Goal: Task Accomplishment & Management: Manage account settings

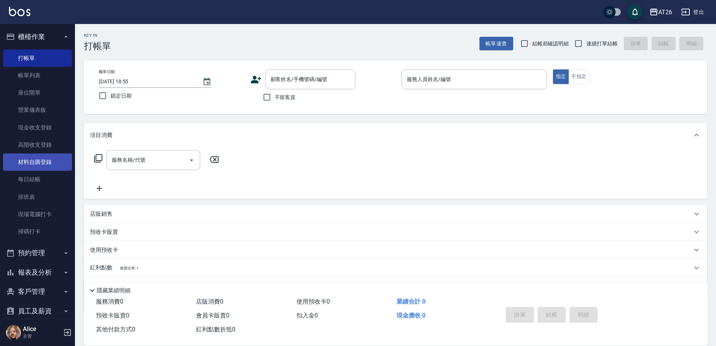
click at [47, 164] on link "材料自購登錄" at bounding box center [37, 161] width 69 height 17
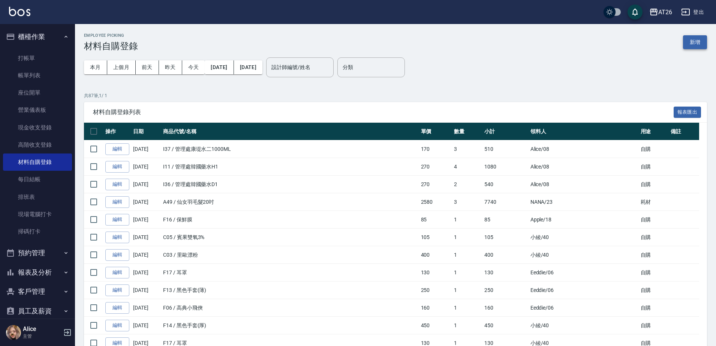
click at [697, 47] on button "新增" at bounding box center [695, 42] width 24 height 14
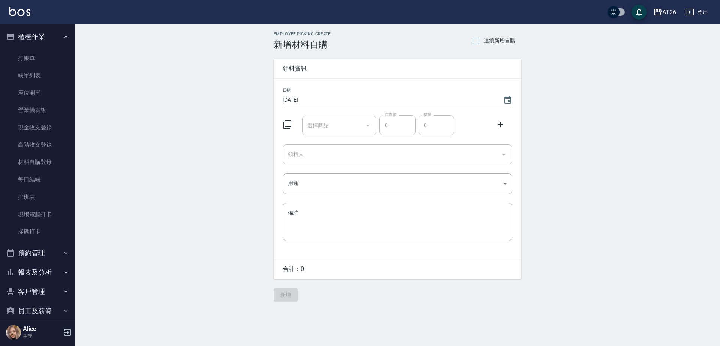
click at [314, 119] on input "選擇商品" at bounding box center [334, 125] width 57 height 13
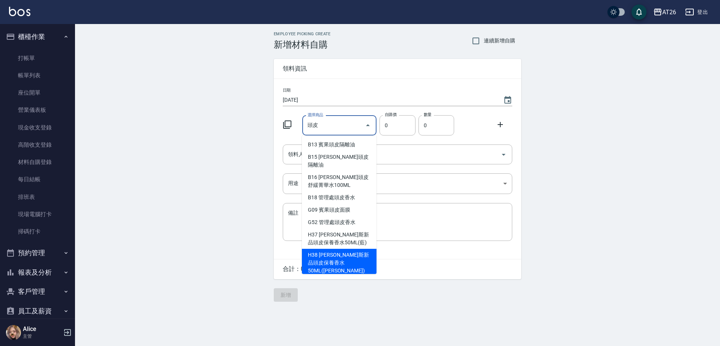
click at [366, 249] on li "H38 喬娜斯新品頭皮保養香水50ML(橘)" at bounding box center [339, 263] width 75 height 28
type input "喬娜斯新品頭皮保養香水50ML(橘)"
type input "220"
type input "1"
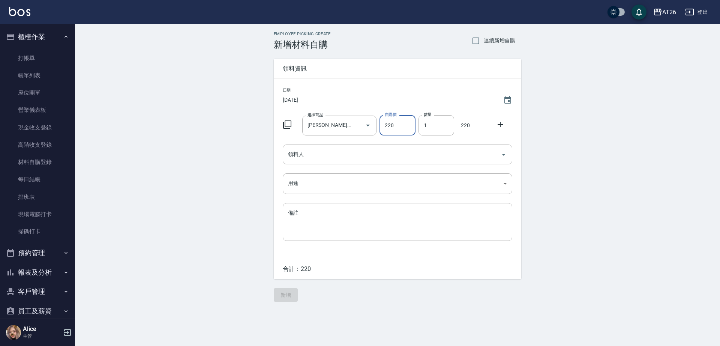
click at [308, 160] on input "領料人" at bounding box center [392, 154] width 212 height 13
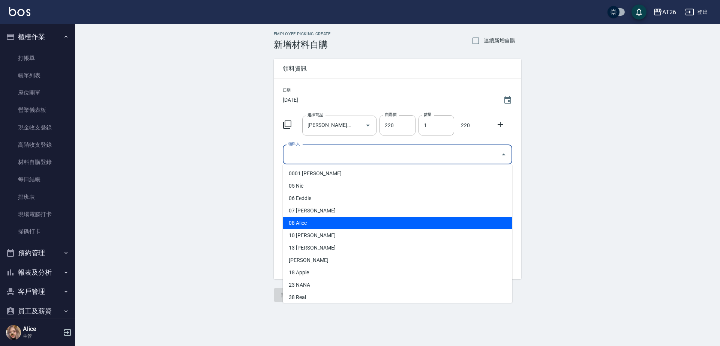
click at [312, 219] on li "08 Alice" at bounding box center [398, 223] width 230 height 12
type input "Alice"
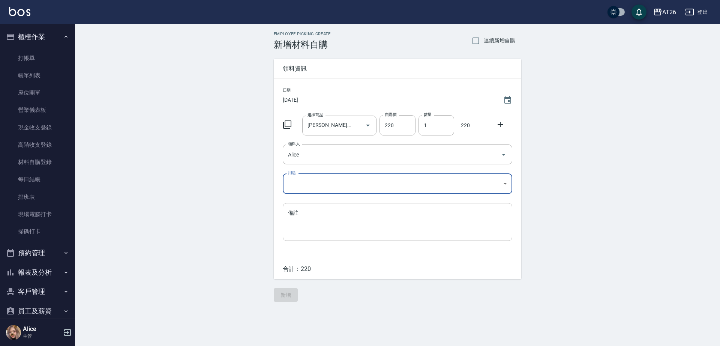
click at [307, 188] on body "AT26 登出 櫃檯作業 打帳單 帳單列表 座位開單 營業儀表板 現金收支登錄 高階收支登錄 材料自購登錄 每日結帳 排班表 現場電腦打卡 掃碼打卡 預約管理…" at bounding box center [360, 173] width 720 height 346
click at [309, 220] on li "自購" at bounding box center [398, 215] width 230 height 12
type input "自購"
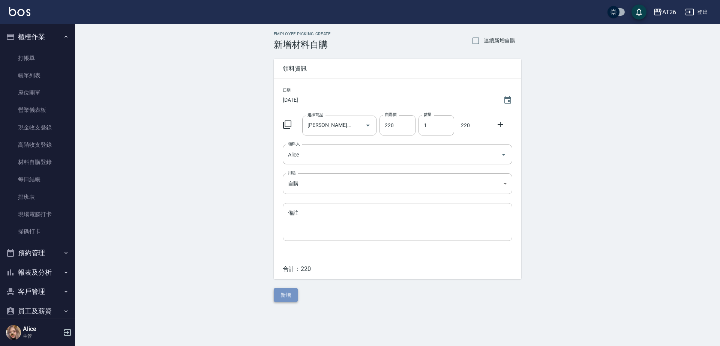
click at [294, 291] on button "新增" at bounding box center [286, 295] width 24 height 14
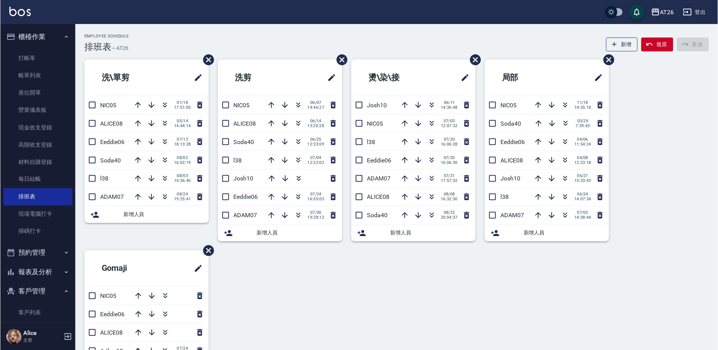
scroll to position [94, 0]
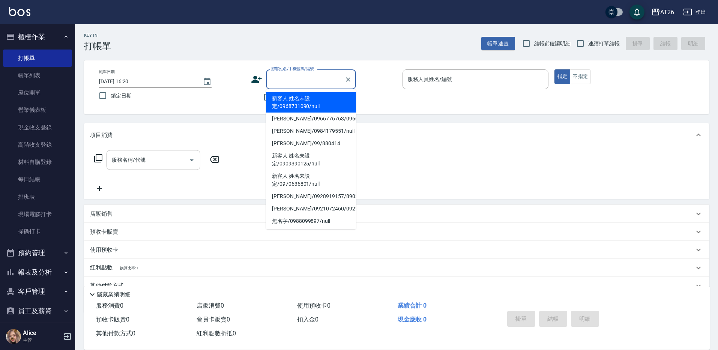
click at [300, 83] on input "顧客姓名/手機號碼/編號" at bounding box center [305, 79] width 72 height 13
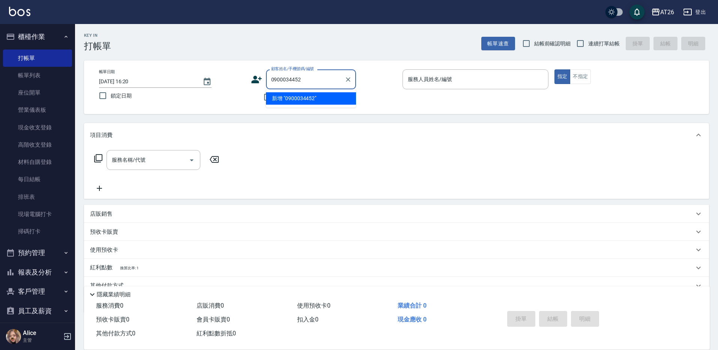
type input "0900034452"
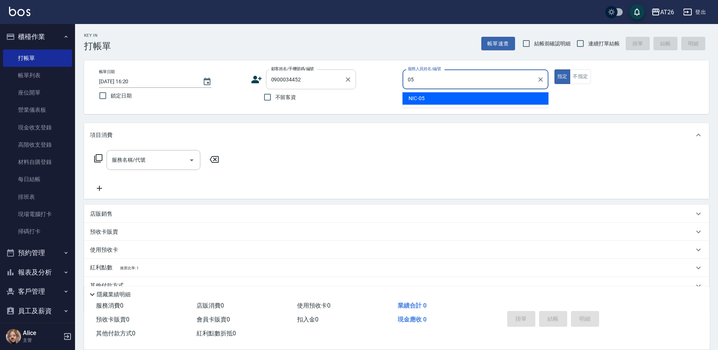
type input "05"
type button "true"
type input "NIC-05"
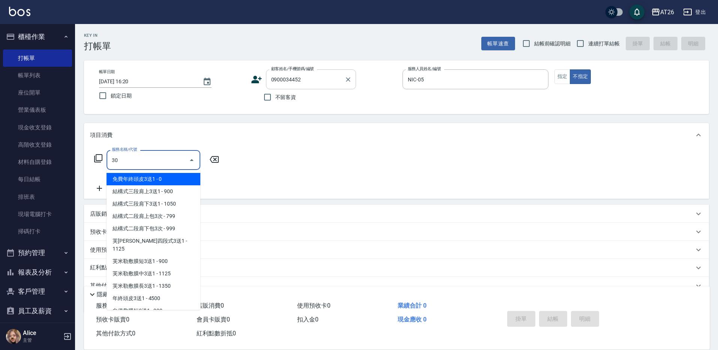
type input "301"
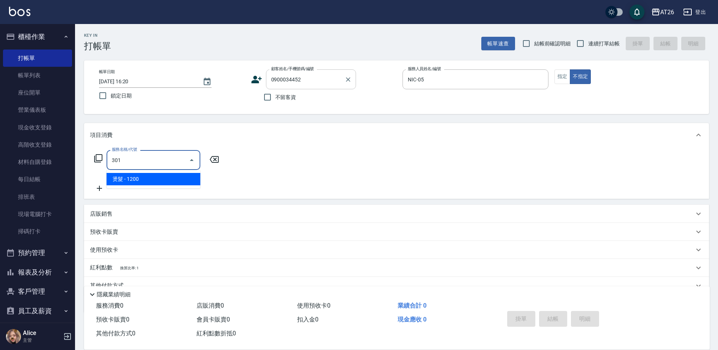
type input "120"
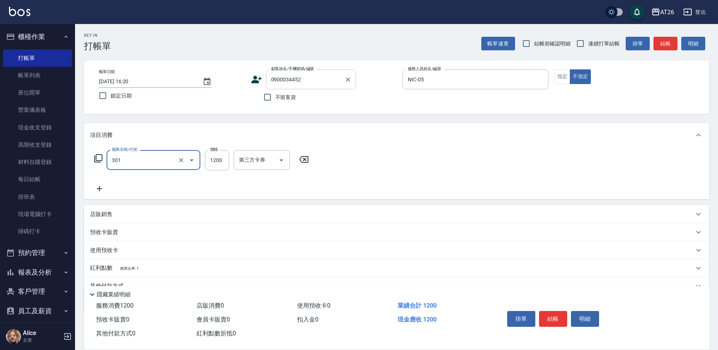
type input "燙髮(301)"
type input "2"
type input "0"
type input "260"
type input "20"
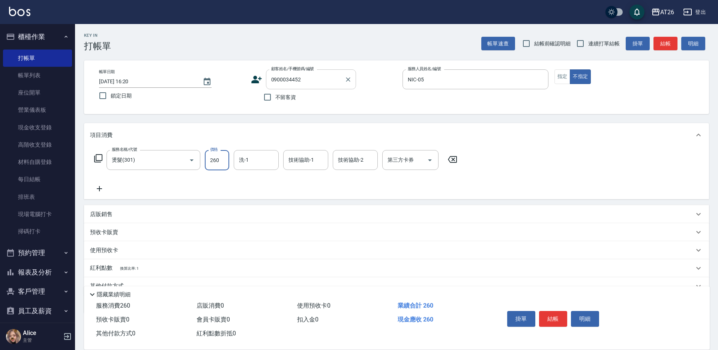
type input "2600"
type input "260"
type input "2600"
type input "[PERSON_NAME]-44"
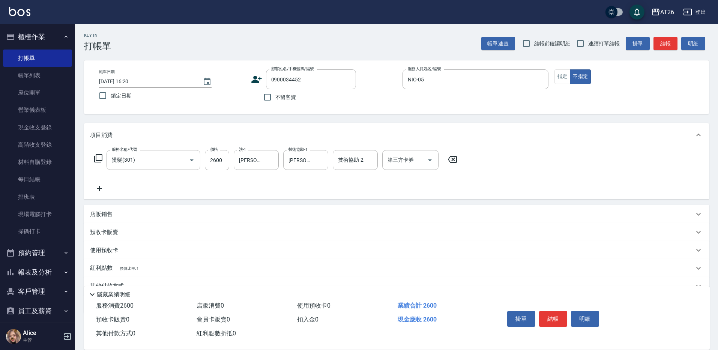
click at [590, 43] on span "連續打單結帳" at bounding box center [604, 44] width 32 height 8
click at [588, 43] on input "連續打單結帳" at bounding box center [580, 44] width 16 height 16
checkbox input "true"
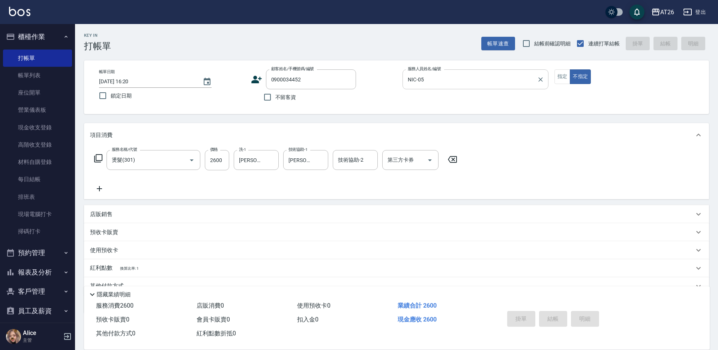
type input "2025/08/25 20:32"
type input "0"
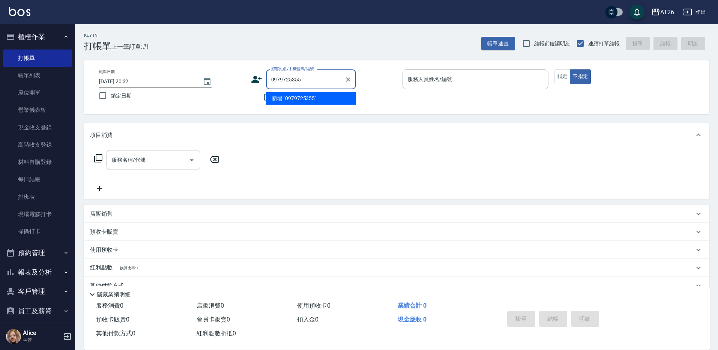
type input "0979725355"
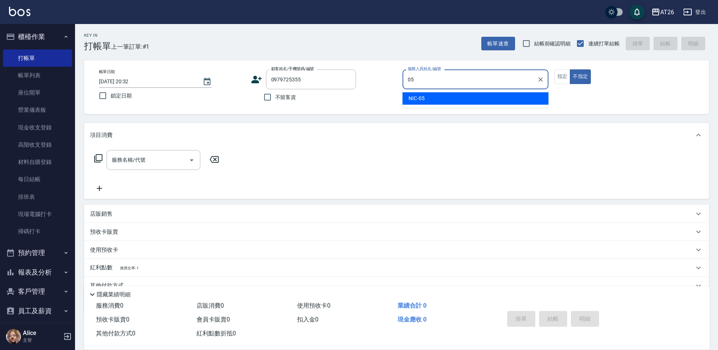
type input "NIC-05"
type button "false"
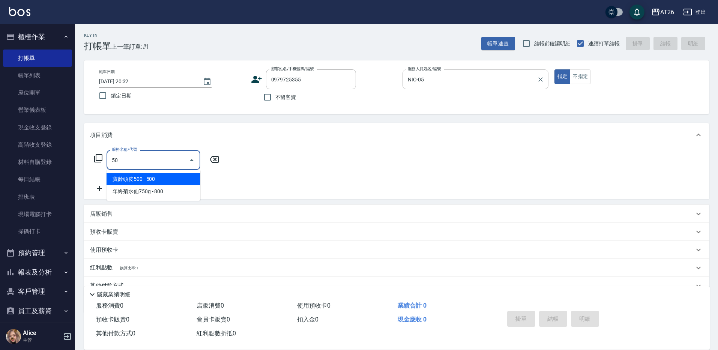
type input "501"
type input "120"
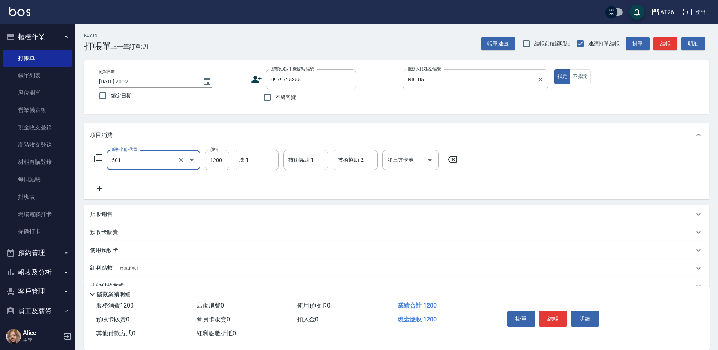
type input "染髮(501)"
type input "3"
type input "0"
type input "350"
type input "30"
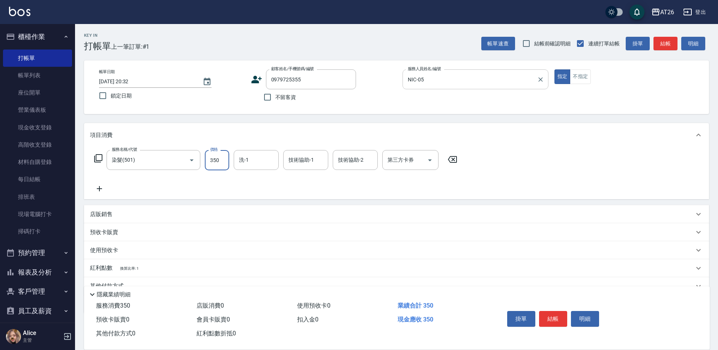
type input "3500"
type input "350"
type input "3500"
type input "祐希-44"
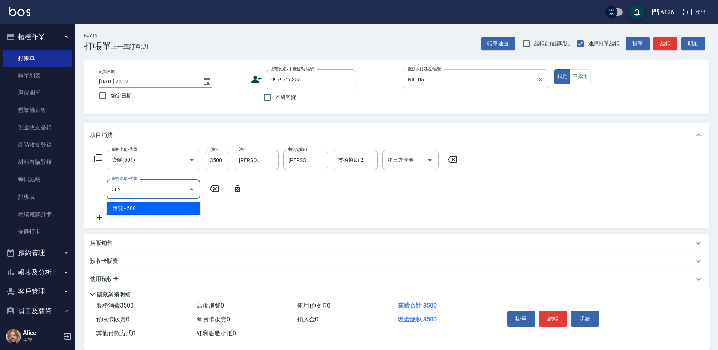
type input "502"
type input "400"
type input "漂髮(502)"
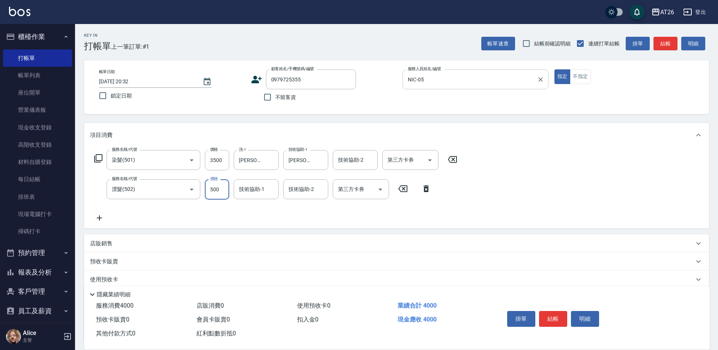
type input "0"
type input "350"
type input "0"
type input "祐希-44"
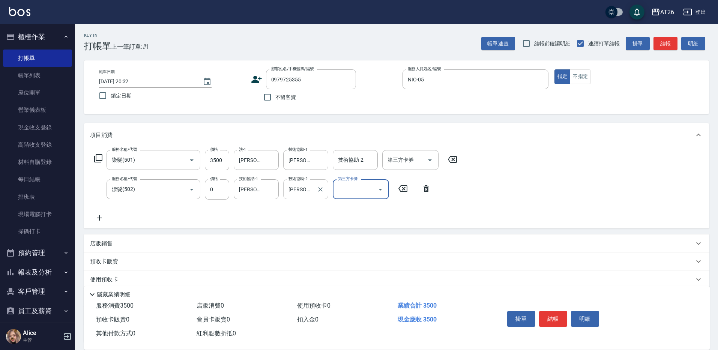
click at [318, 188] on icon "Clear" at bounding box center [321, 190] width 8 height 8
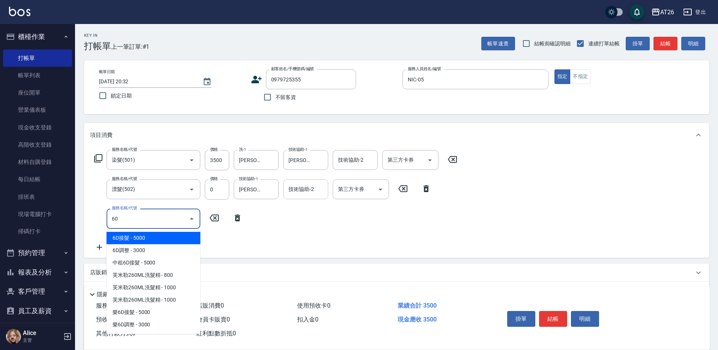
type input "601"
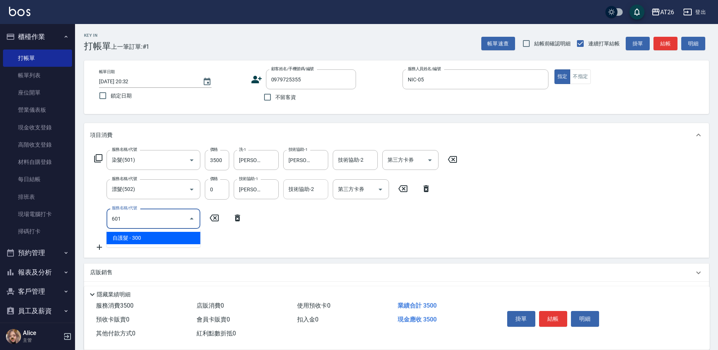
type input "380"
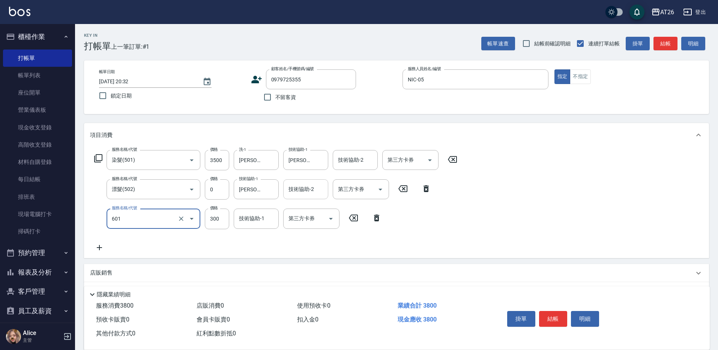
type input "自護髮(601)"
type input "0"
type input "350"
type input "0"
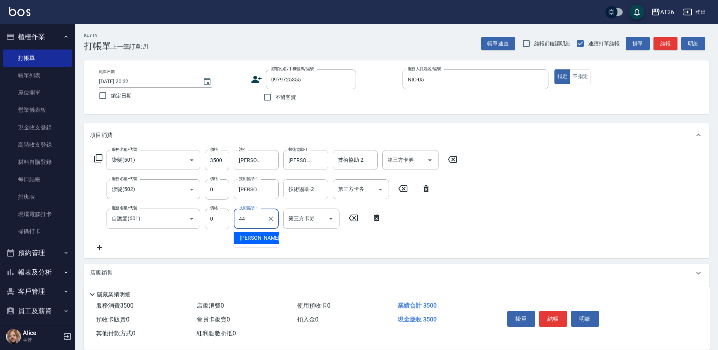
type input "祐希-44"
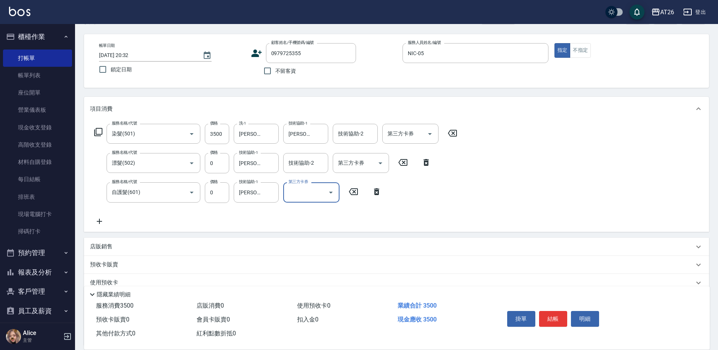
scroll to position [94, 0]
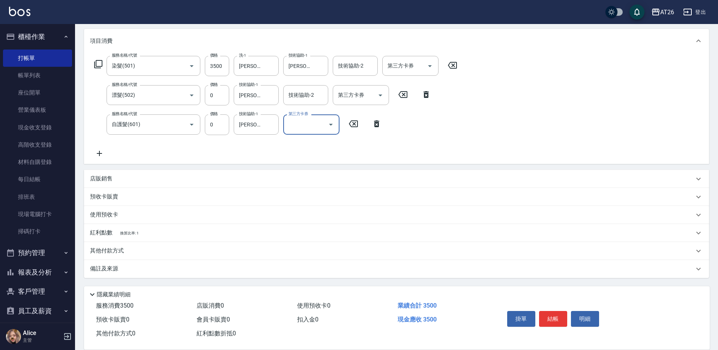
click at [116, 263] on div "備註及來源" at bounding box center [396, 269] width 625 height 18
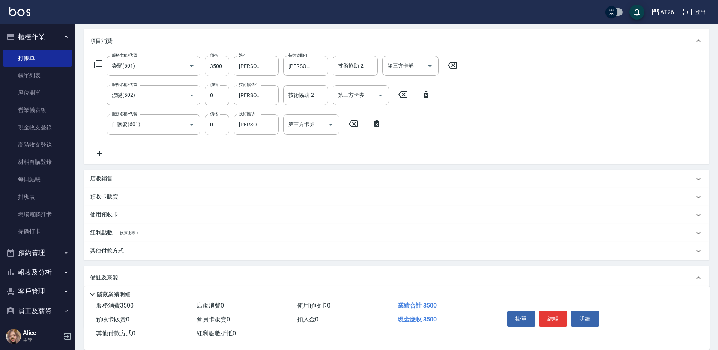
click at [117, 249] on p "其他付款方式" at bounding box center [109, 251] width 38 height 8
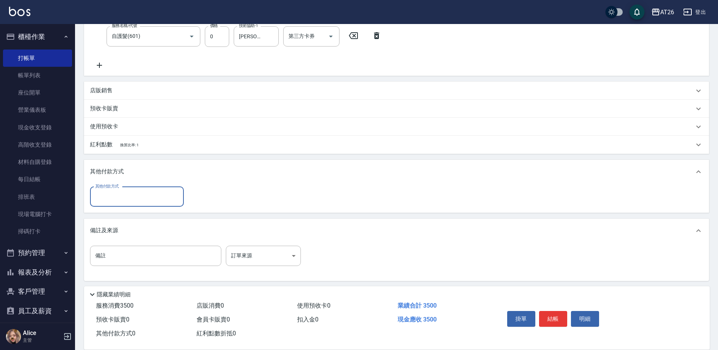
scroll to position [185, 0]
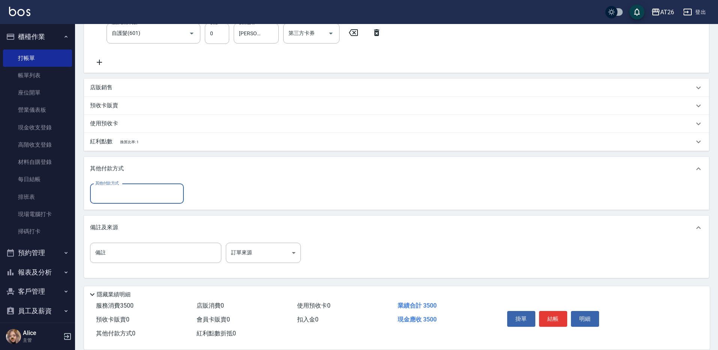
click at [129, 198] on input "其他付款方式" at bounding box center [136, 193] width 87 height 13
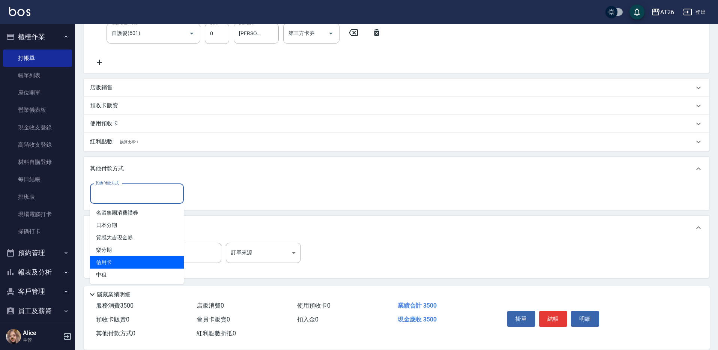
click at [116, 266] on span "信用卡" at bounding box center [137, 262] width 94 height 12
type input "信用卡"
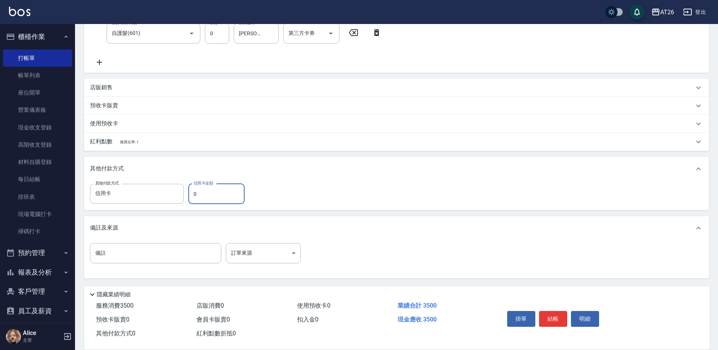
click at [224, 193] on input "0" at bounding box center [216, 194] width 56 height 20
type input "2"
type input "340"
type input "0"
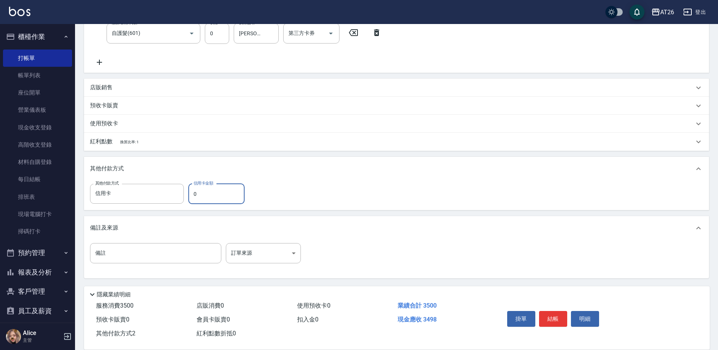
type input "350"
type input "33"
type input "310"
type input "3350"
type input "10"
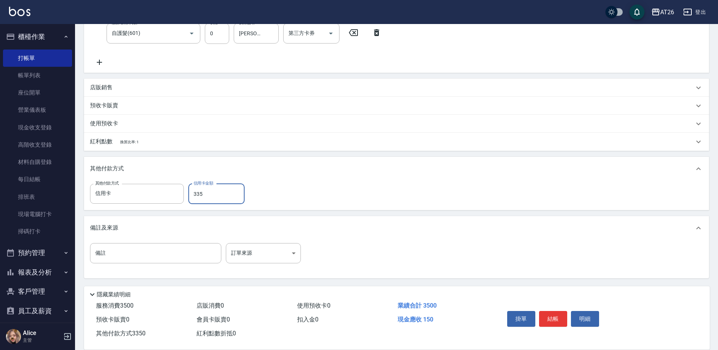
type input "33"
type input "340"
type input "350"
type input "0"
type input "3500"
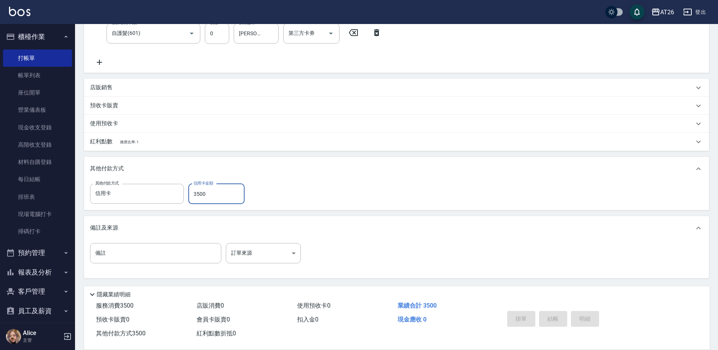
type input "2025/08/25 20:33"
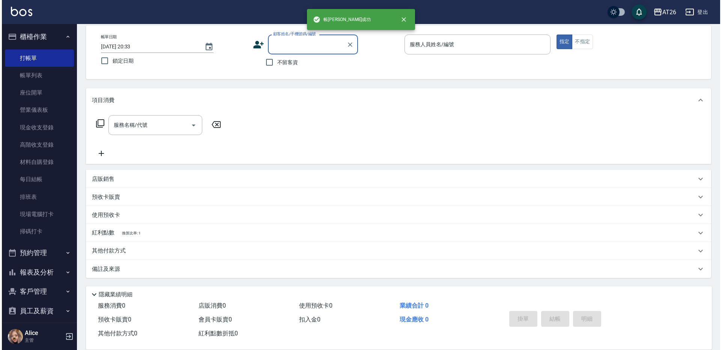
scroll to position [0, 0]
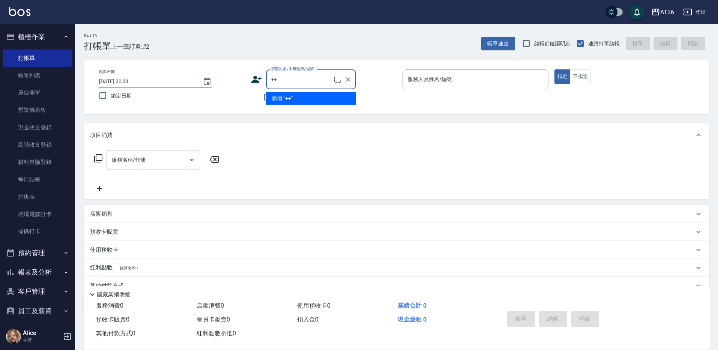
type input "+"
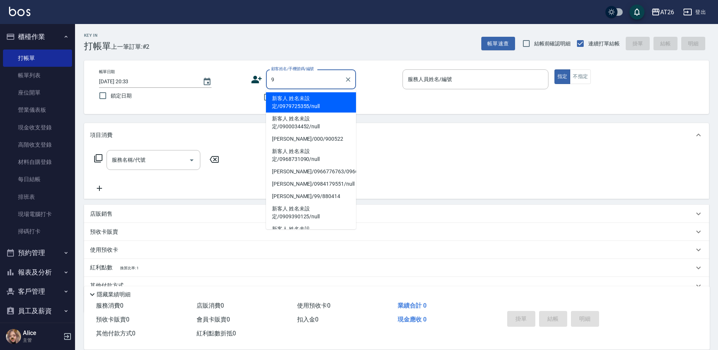
type input "99"
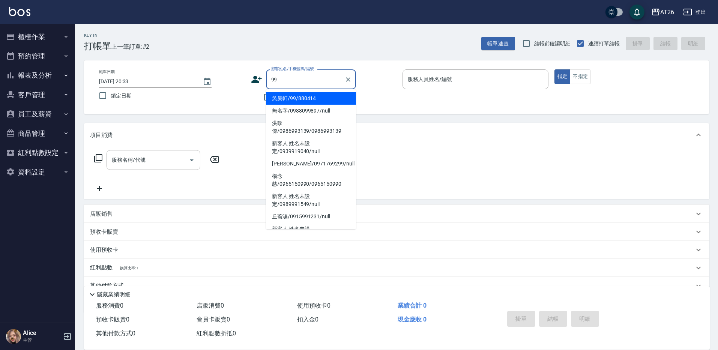
type input "吳昊軒/99/880414"
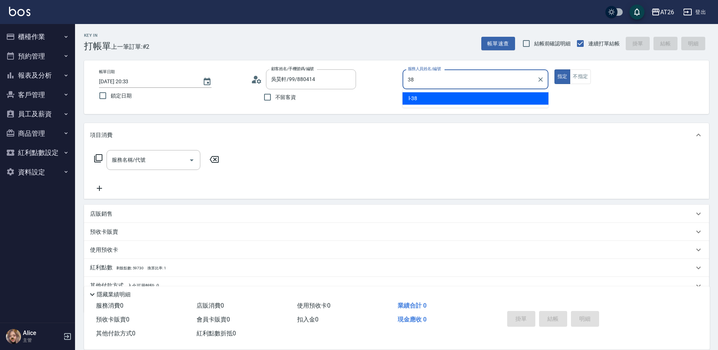
type input "l-38"
type button "true"
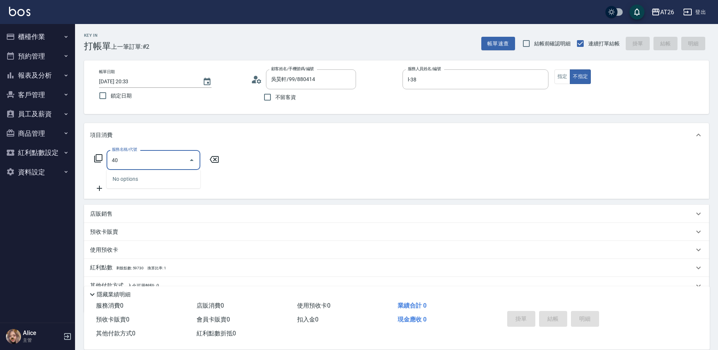
type input "401"
type input "20"
type input "剪髮(401)"
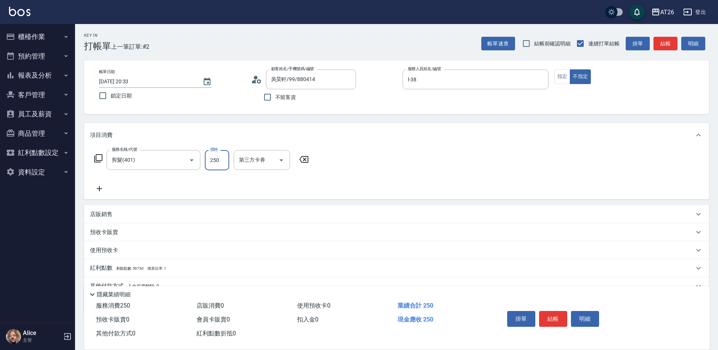
type input "3"
type input "0"
type input "300"
type input "30"
type input "300"
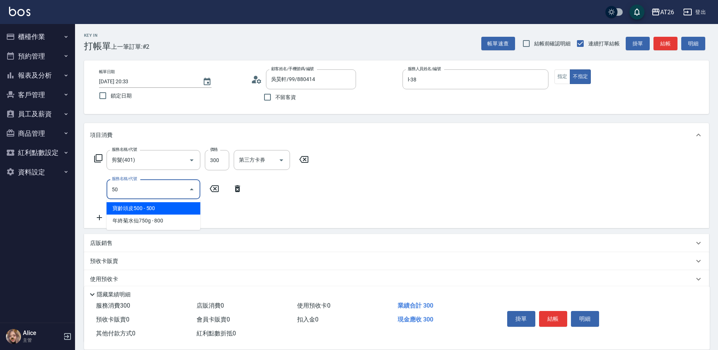
type input "501"
type input "150"
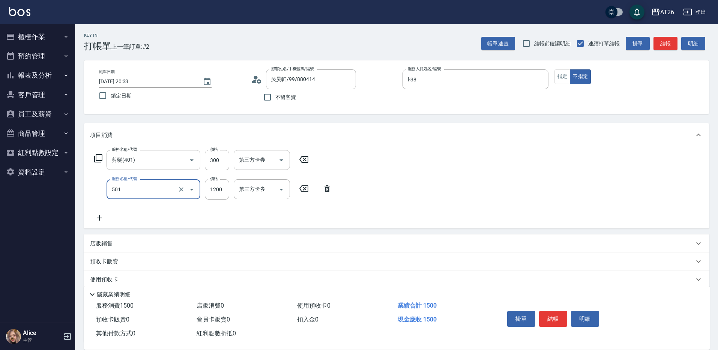
type input "染髮(501)"
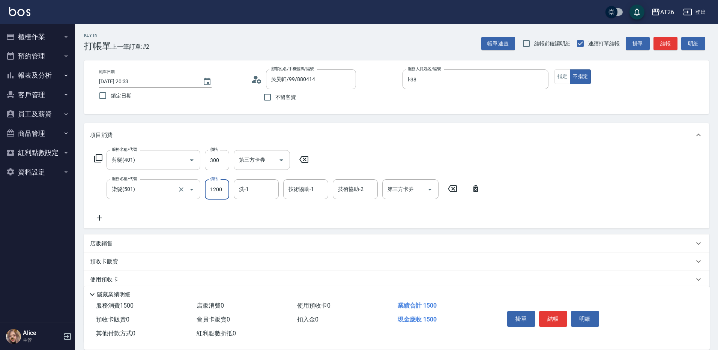
type input "1"
type input "30"
type input "999"
type input "120"
type input "9999"
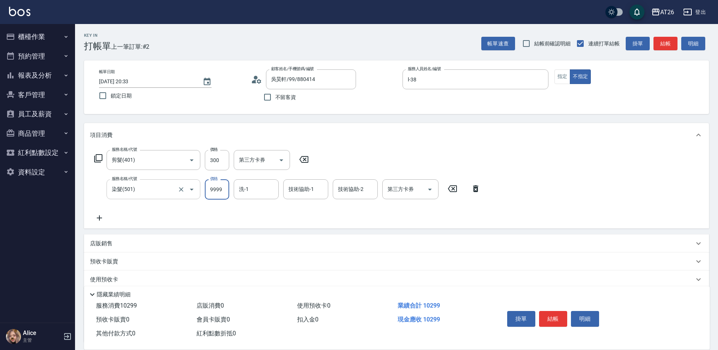
type input "1020"
type input "999"
type input "120"
type input "999"
click at [430, 194] on div at bounding box center [429, 189] width 11 height 20
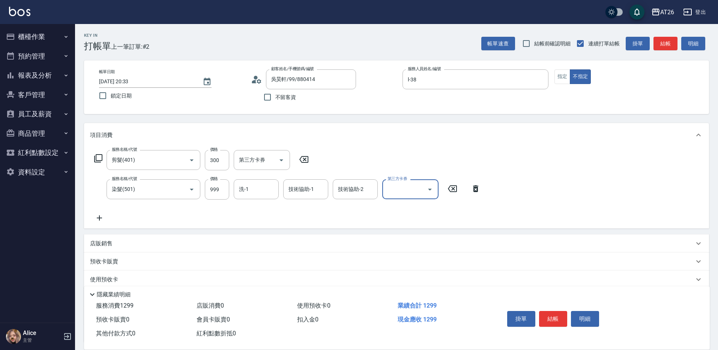
click at [431, 192] on icon "Open" at bounding box center [429, 189] width 9 height 9
click at [402, 264] on span "GOMAJI" at bounding box center [410, 270] width 56 height 12
type input "30"
type input "GOMAJI"
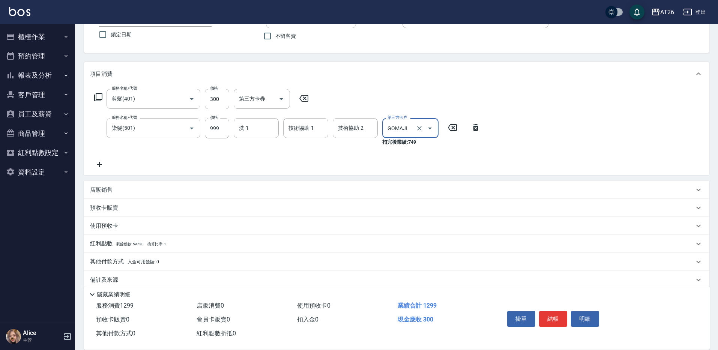
scroll to position [72, 0]
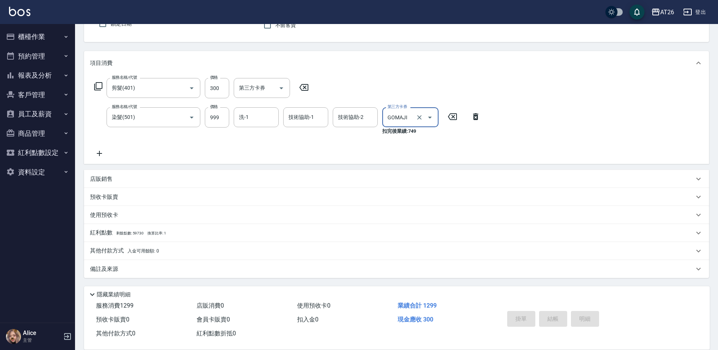
type input "2025/08/25 20:34"
type input "0"
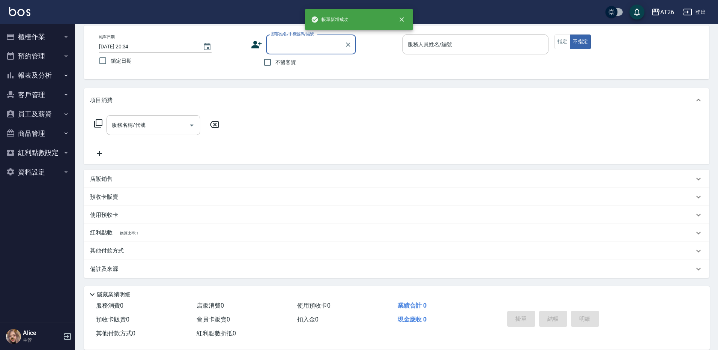
scroll to position [35, 0]
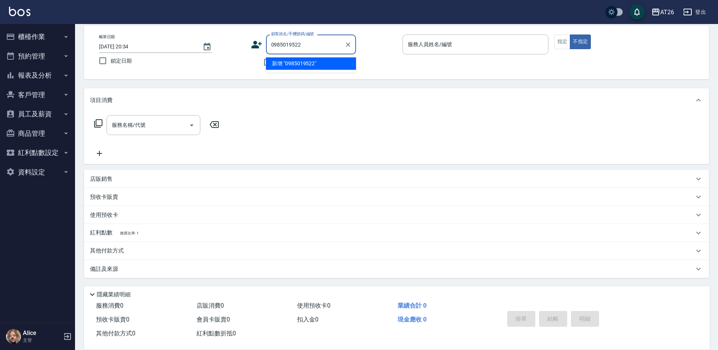
type input "0985019522"
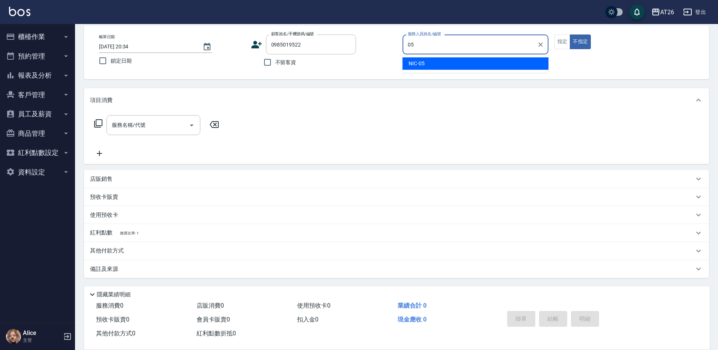
type input "NIC-05"
type button "false"
type input "新客人 姓名未設定/0985019522/null"
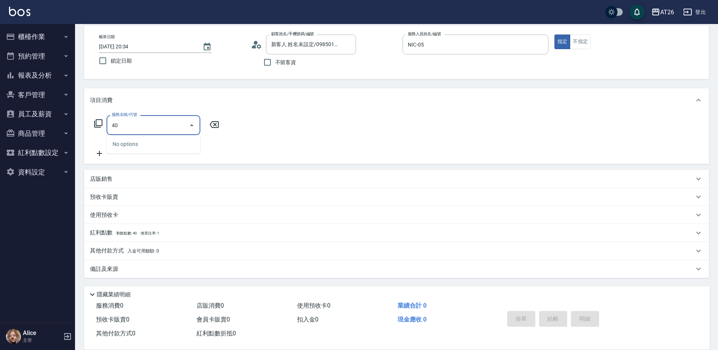
type input "401"
type input "20"
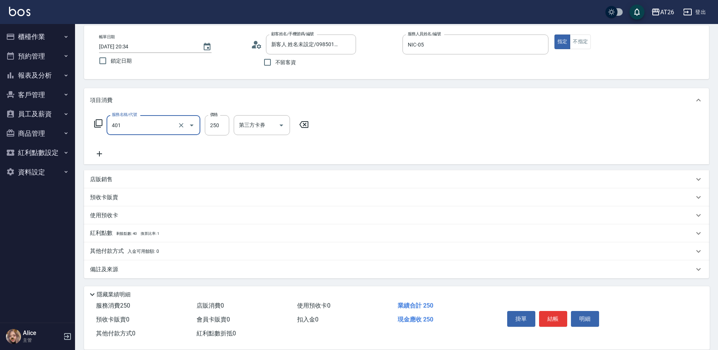
type input "剪髮(401)"
type input "6"
type input "0"
type input "600"
type input "60"
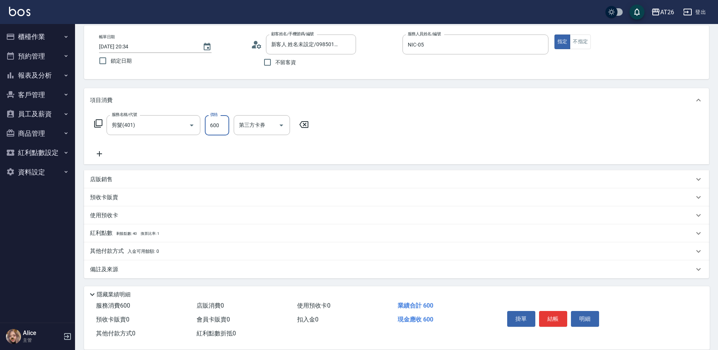
type input "600"
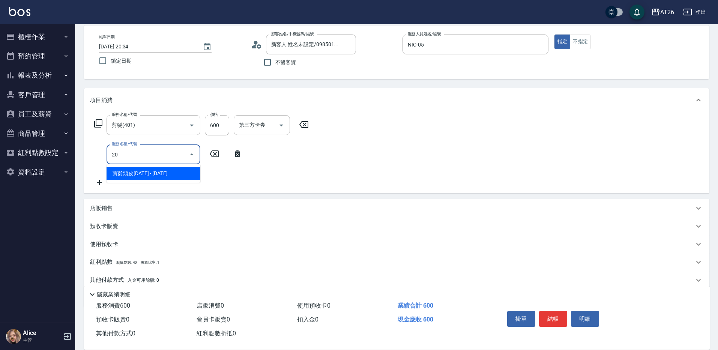
type input "201"
type input "80"
type input "洗髮(201)"
type input "0"
type input "60"
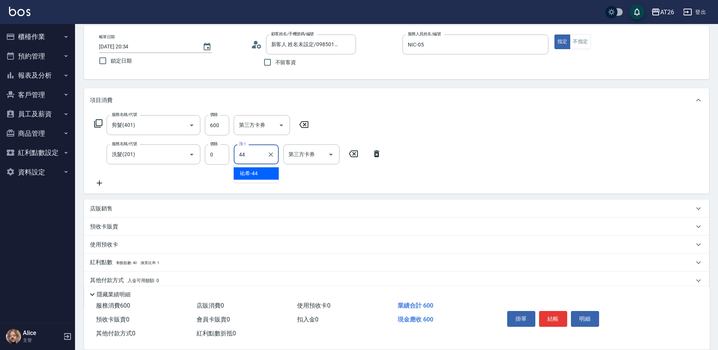
type input "祐希-44"
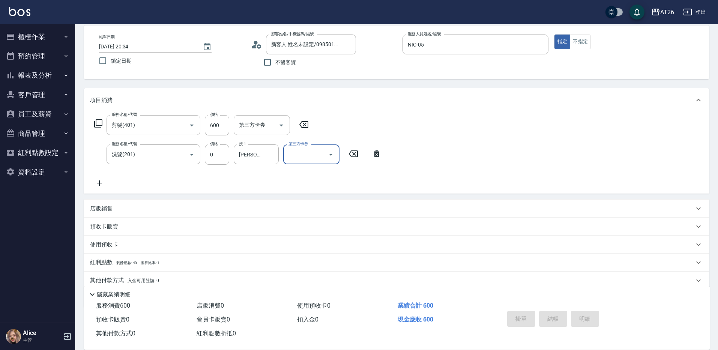
type input "0"
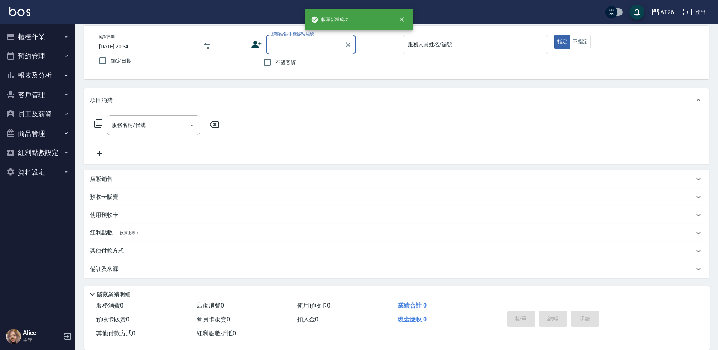
scroll to position [0, 0]
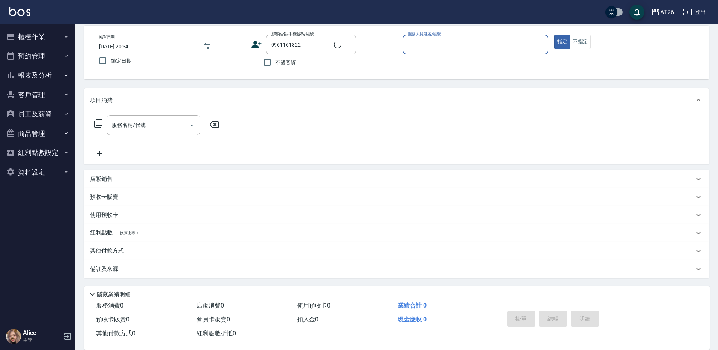
type input "翁筱雯/0961161822/0961161822"
type input "ALICE-08"
click at [554, 35] on button "指定" at bounding box center [562, 42] width 16 height 15
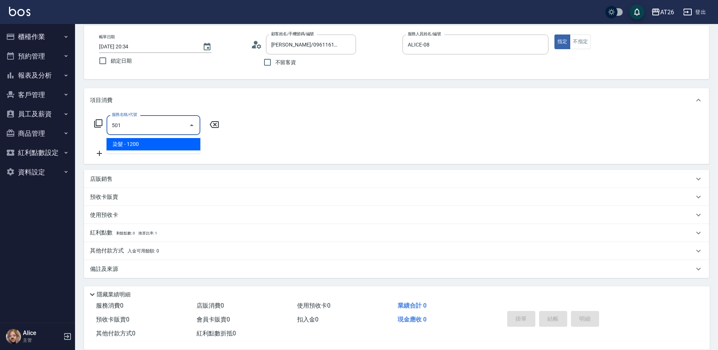
type input "染髮(501)"
type input "120"
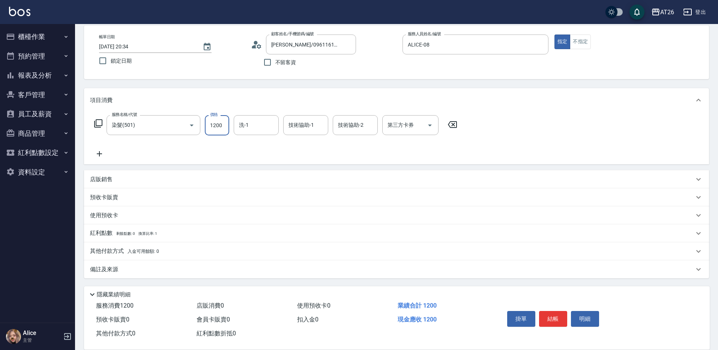
type input "3"
type input "0"
type input "300"
type input "30"
type input "3000"
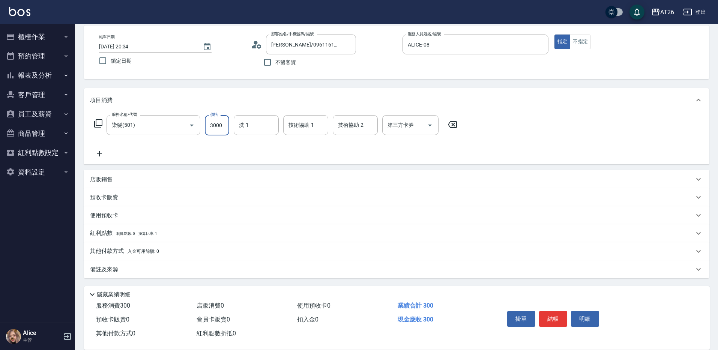
type input "300"
type input "3000"
type input "tony-46"
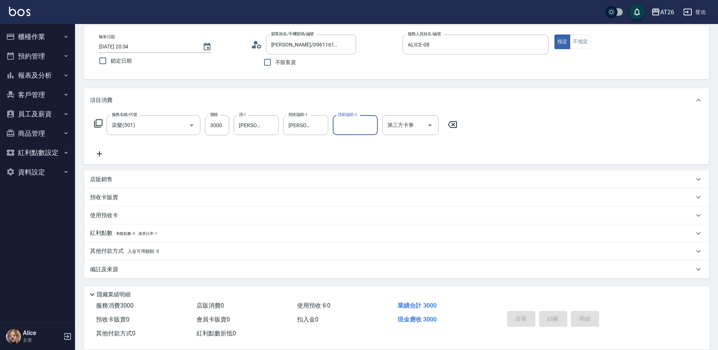
type input "0"
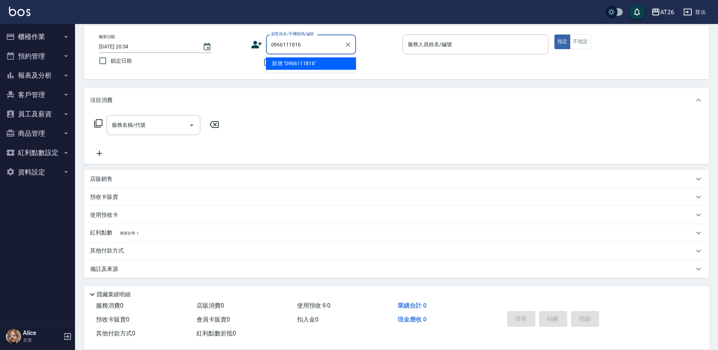
type input "0966111816"
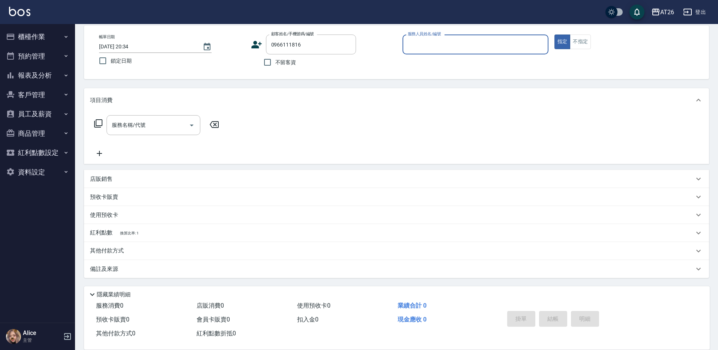
type input "0"
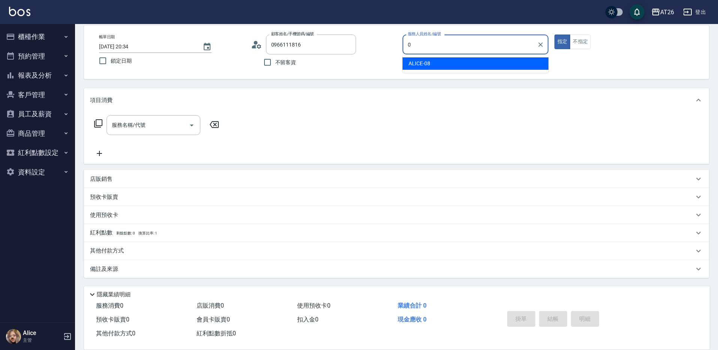
type input "新客人 姓名未設定/0966111816/null"
type input "ALICE-08"
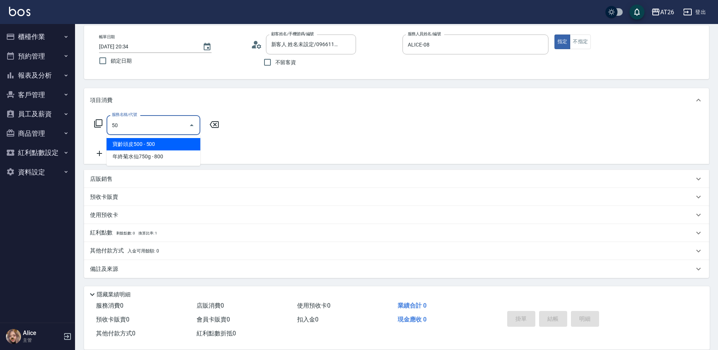
type input "501"
type input "120"
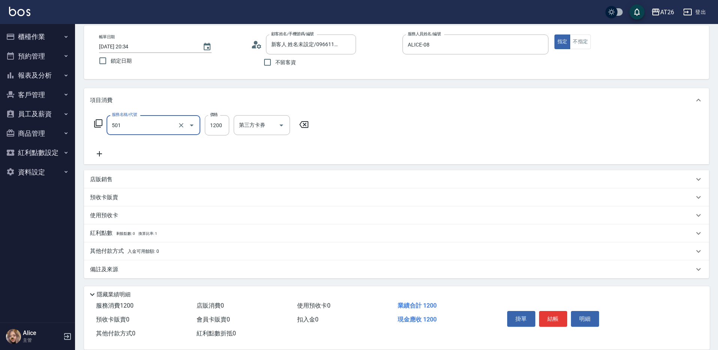
type input "染髮(501)"
type input "3"
type input "0"
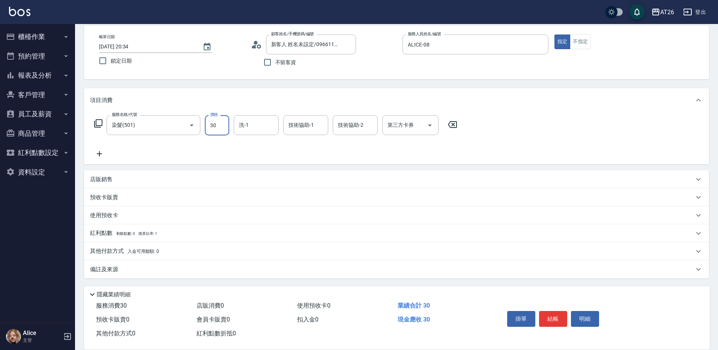
type input "300"
type input "30"
type input "3000"
type input "300"
type input "3000"
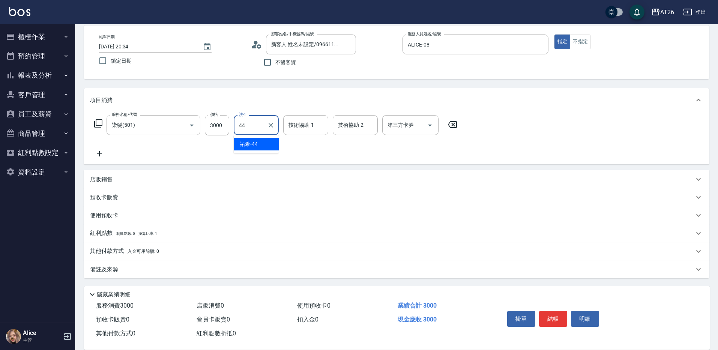
type input "祐希-44"
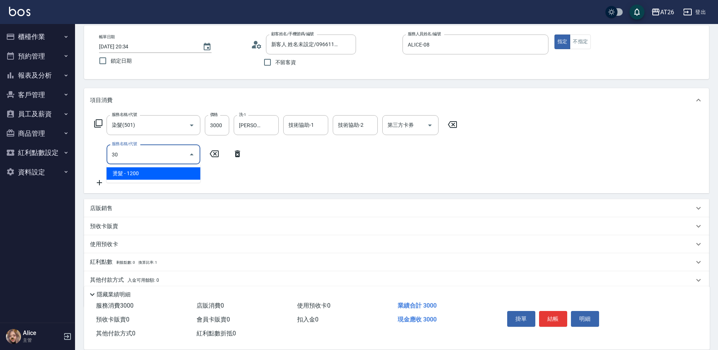
type input "3"
type input "502"
type input "350"
type input "漂髮(502)"
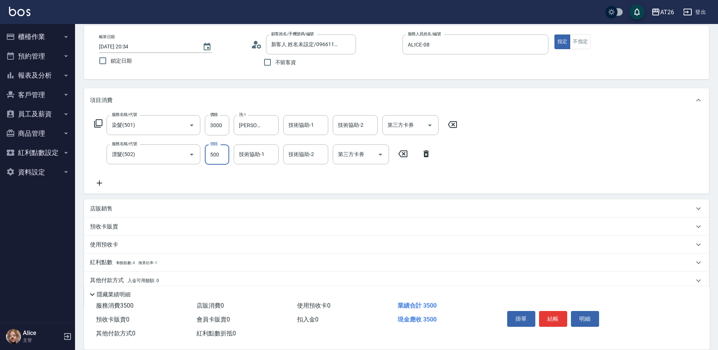
type input "0"
type input "300"
type input "0"
type input "祐希-44"
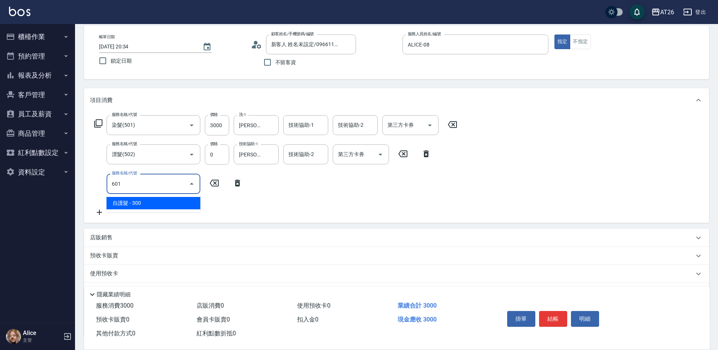
type input "601"
type input "330"
type input "自護髮(601)"
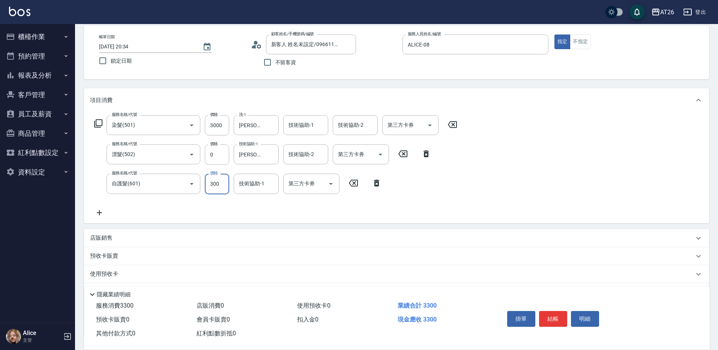
type input "2"
type input "300"
type input "250"
type input "550"
type input "2500"
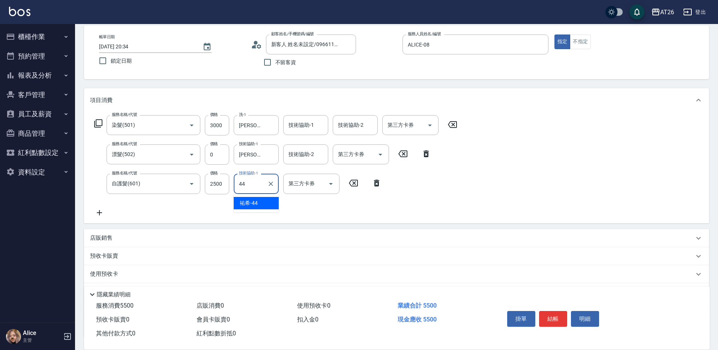
type input "祐希-44"
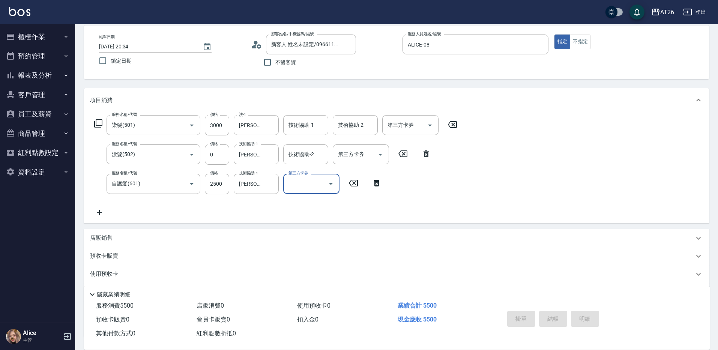
type input "2025/08/25 20:35"
type input "0"
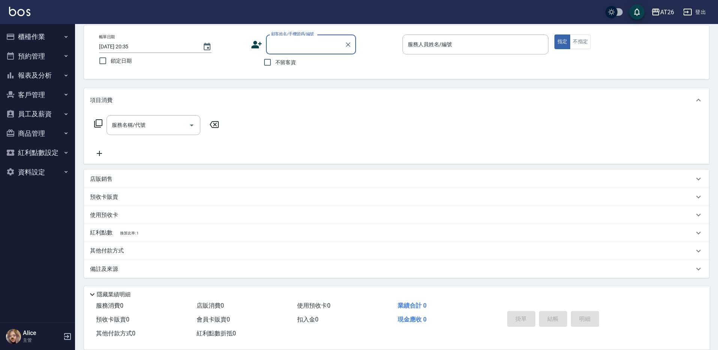
type input "9"
type input "新客人 姓名未設定/0966111816/null"
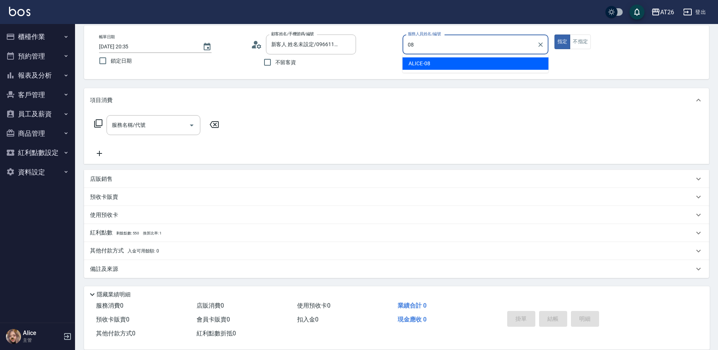
type input "ALICE-08"
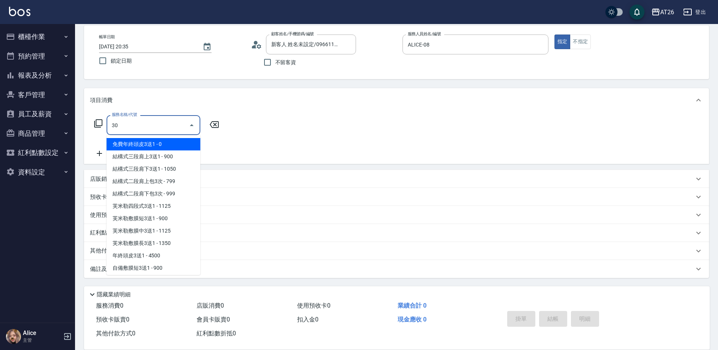
type input "301"
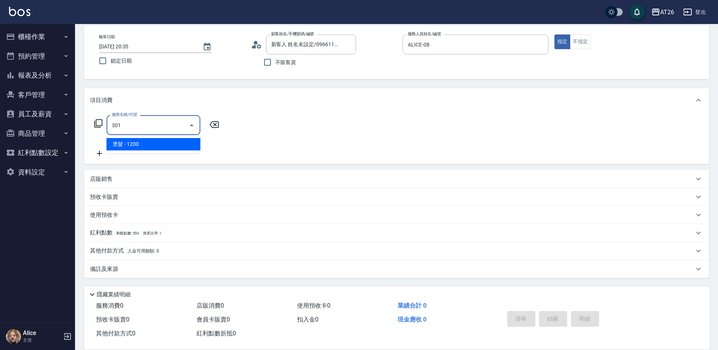
type input "120"
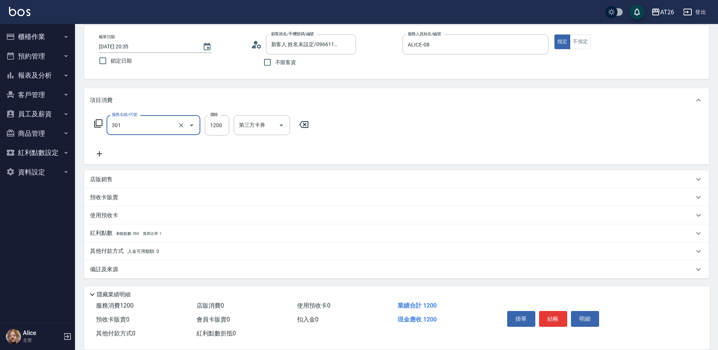
type input "燙髮(301)"
type input "2"
type input "0"
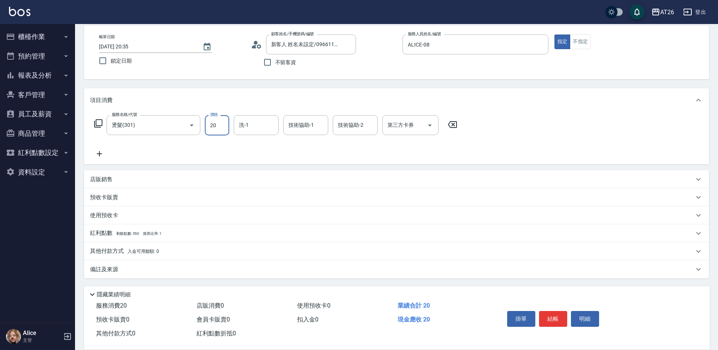
type input "200"
type input "20"
type input "2000"
type input "200"
type input "2000"
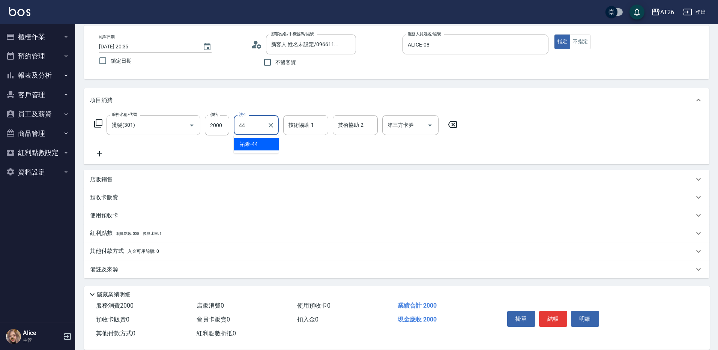
type input "祐希-44"
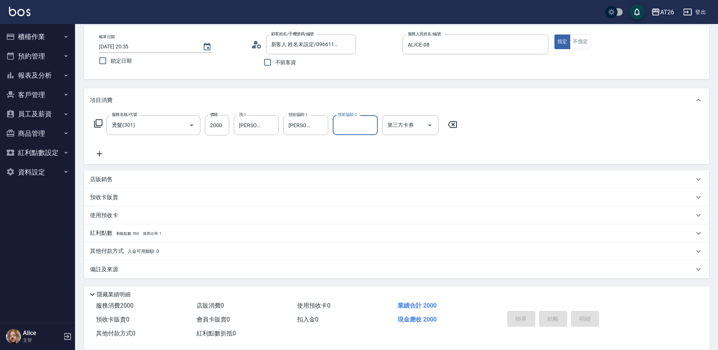
type input "0"
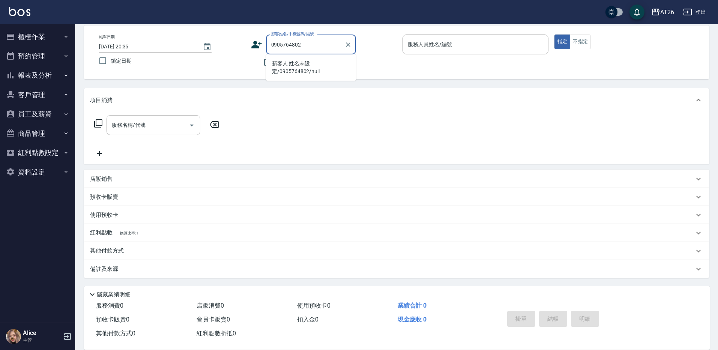
type input "新客人 姓名未設定/0905764802/null"
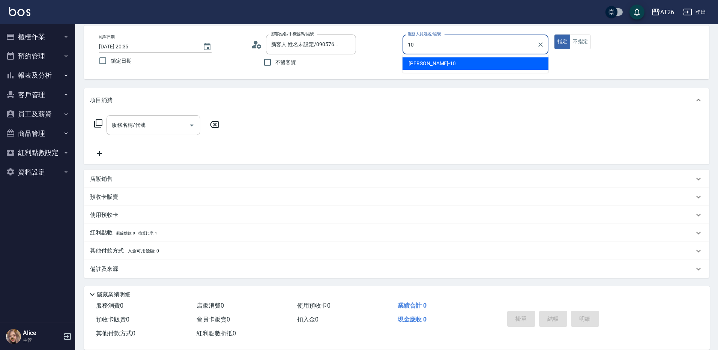
type input "Josh-10"
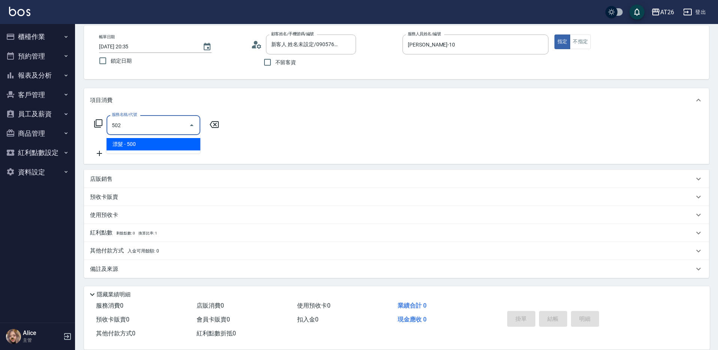
type input "漂髮(502)"
type input "50"
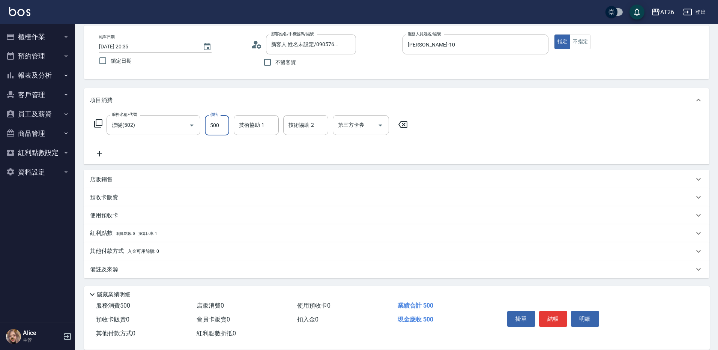
type input "0"
type input "tony-46"
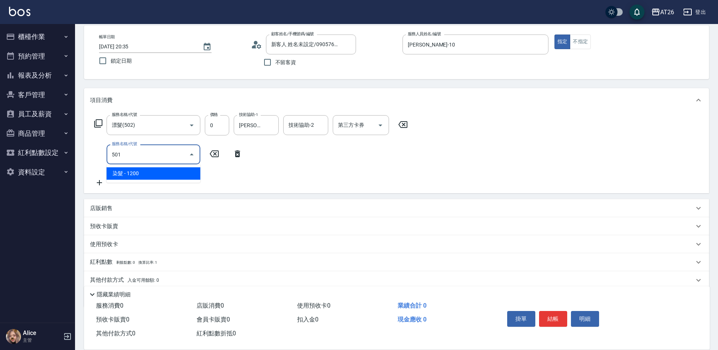
type input "501"
type input "120"
type input "染髮(501)"
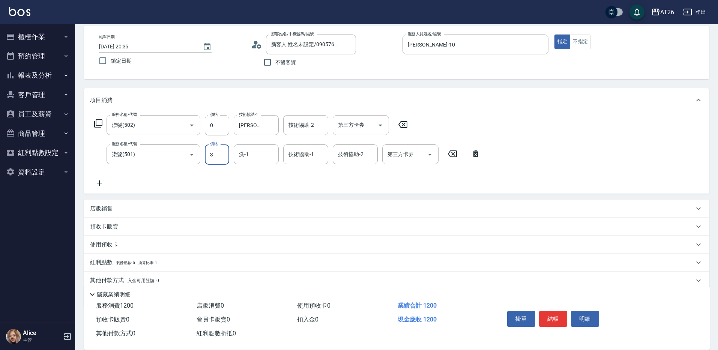
type input "31"
type input "0"
type input "318"
type input "30"
type input "3180"
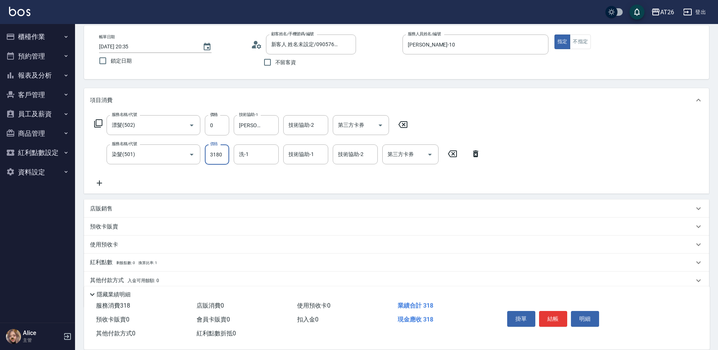
type input "310"
type input "3180"
type input "tony-46"
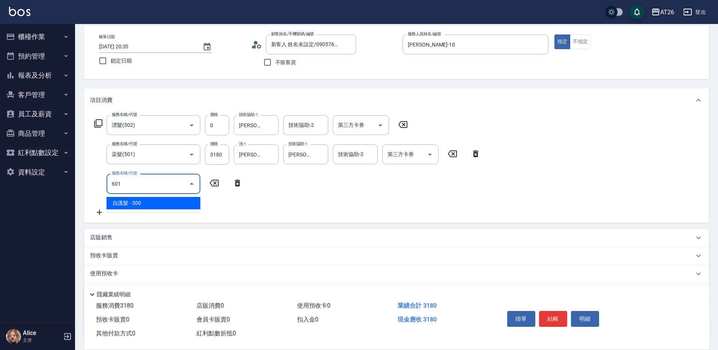
type input "601"
type input "340"
type input "自護髮(601)"
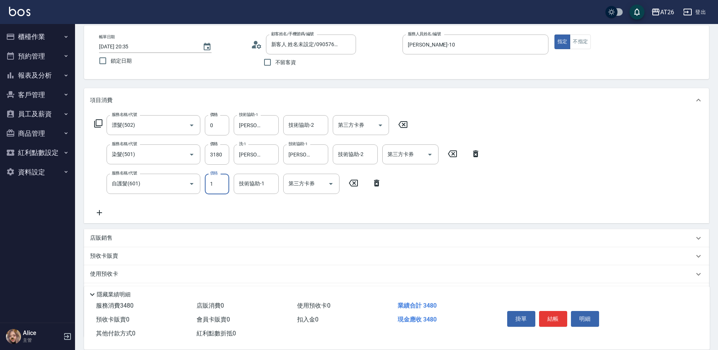
type input "16"
type input "310"
type input "160"
type input "330"
type input "1600"
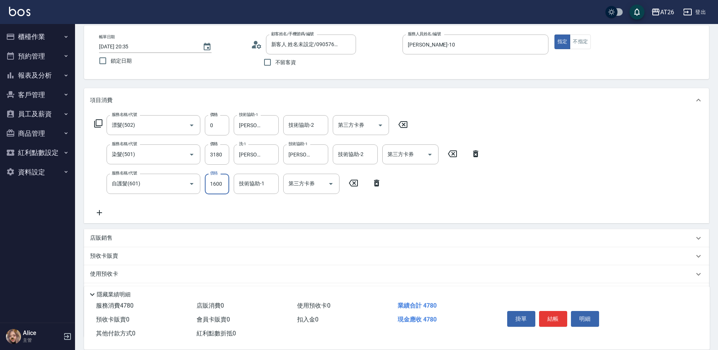
type input "470"
type input "1600"
type input "tony-46"
click at [131, 240] on div "店販銷售" at bounding box center [392, 238] width 604 height 8
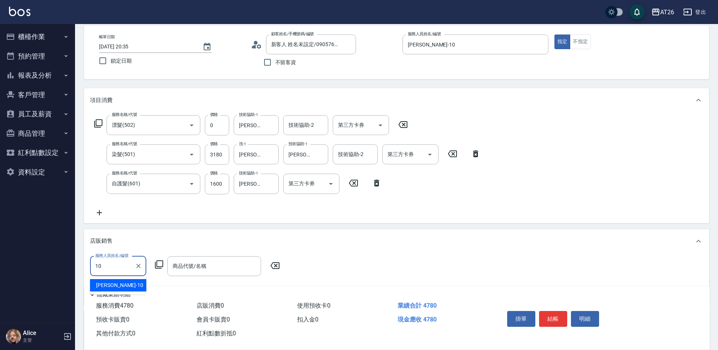
type input "Josh-10"
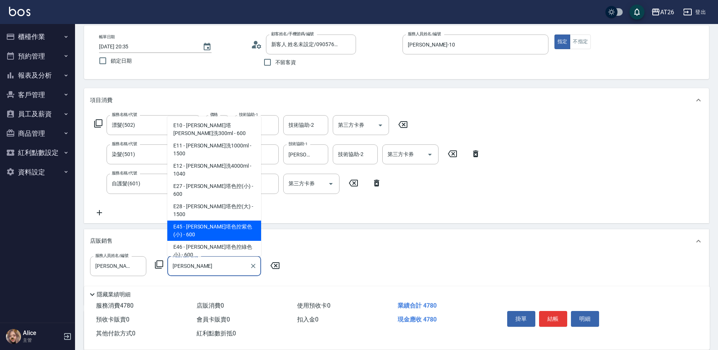
type input "[PERSON_NAME]塔色控紫色(小)"
type input "530"
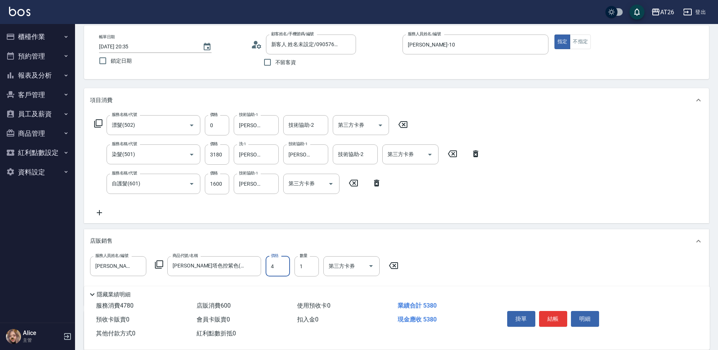
type input "48"
type input "480"
type input "520"
type input "480"
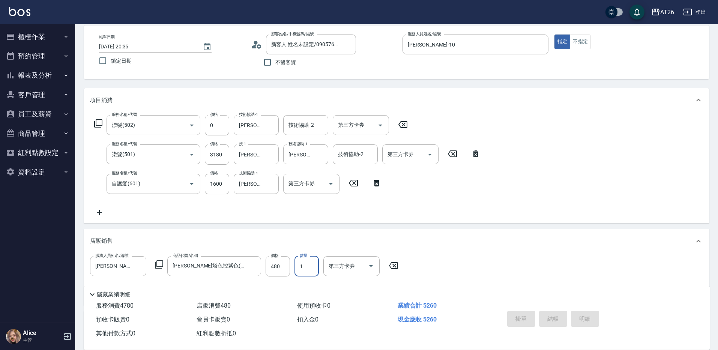
type input "2025/08/25 20:36"
type input "0"
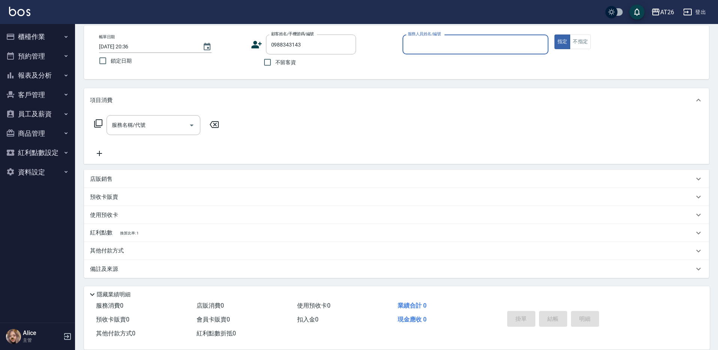
type input "0988343143"
type input "NIC-05"
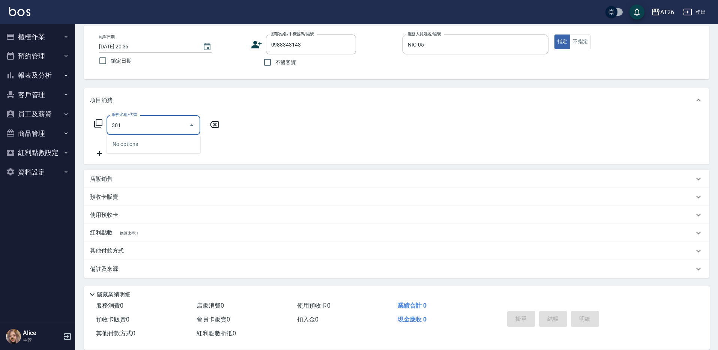
type input "燙髮(301)"
type input "120"
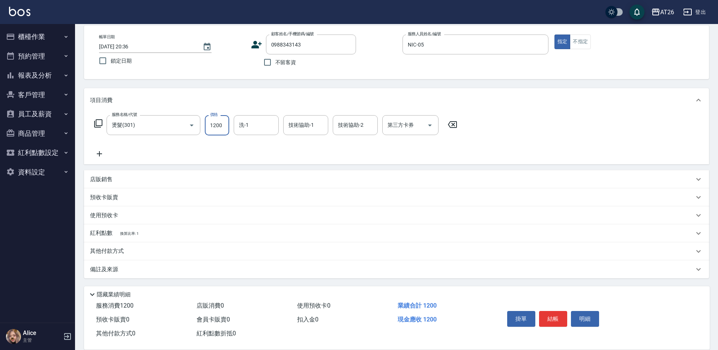
type input "2"
type input "0"
type input "208"
type input "20"
type input "2080"
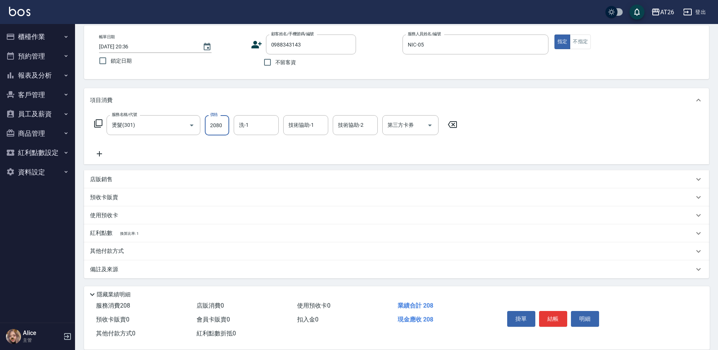
type input "200"
type input "2080"
type input "祐希-44"
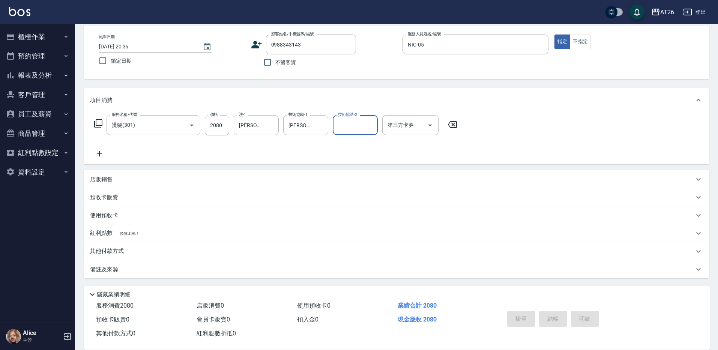
type input "0"
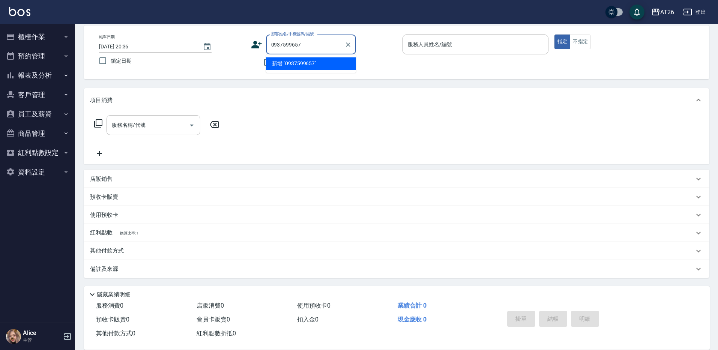
type input "0937599657"
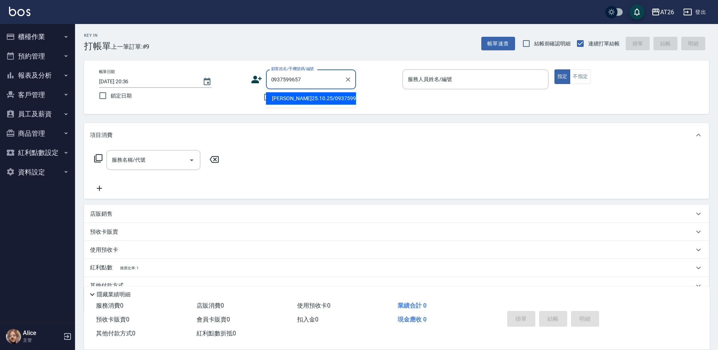
type input "[PERSON_NAME]25.10.25/0937599657/null"
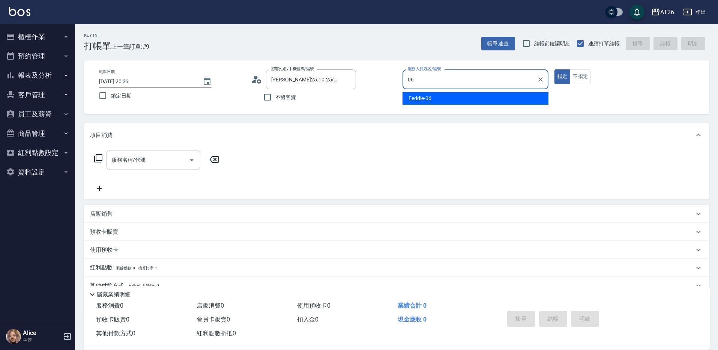
type input "06"
type button "true"
type input "Eeddie-06"
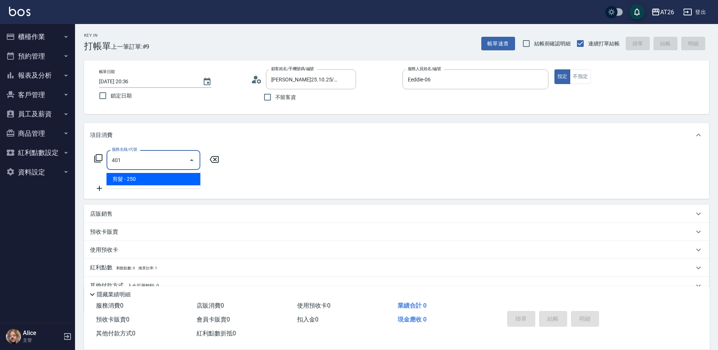
type input "剪髮(401)"
type input "20"
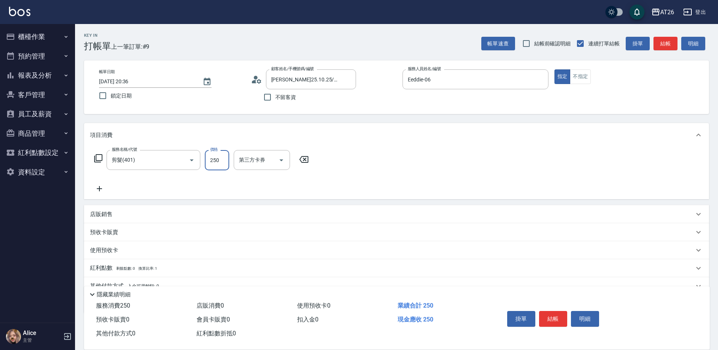
type input "3"
type input "0"
type input "300"
type input "30"
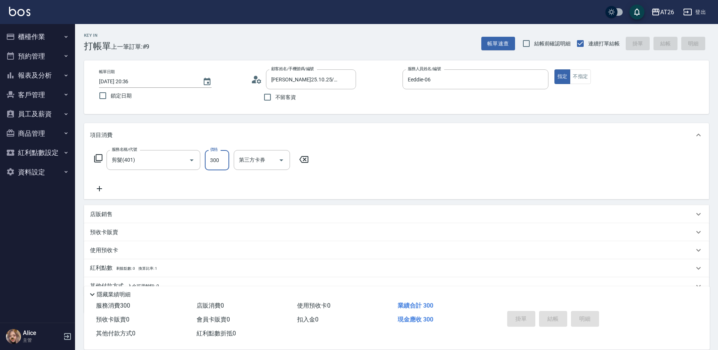
type input "[DATE] 20:37"
type input "0"
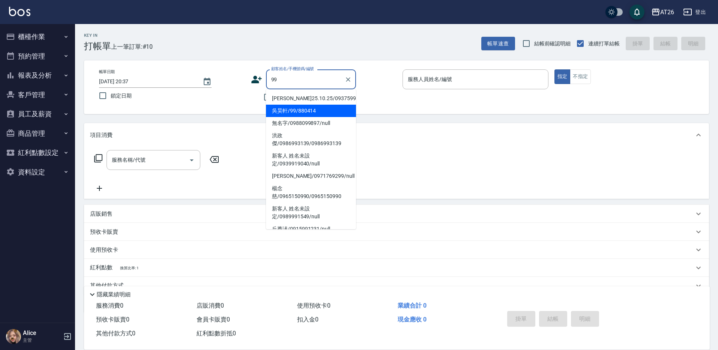
type input "吳昊軒/99/880414"
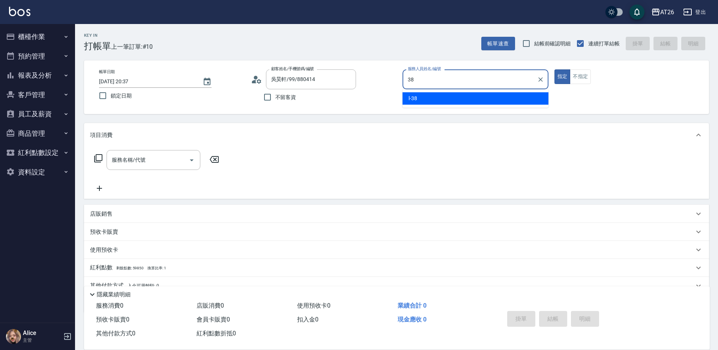
type input "l-38"
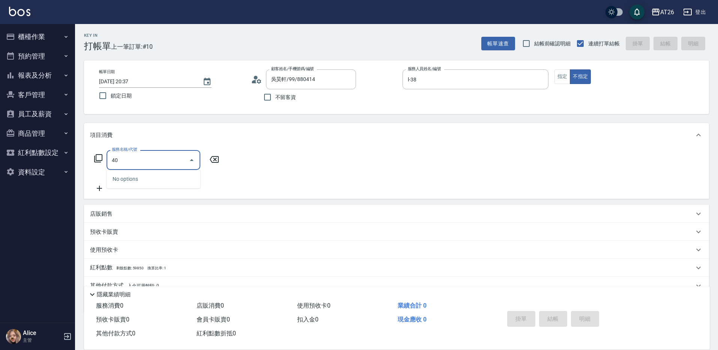
type input "401"
type input "20"
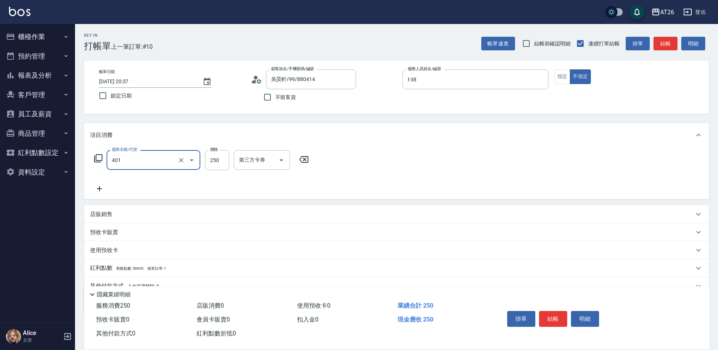
type input "剪髮(401)"
type input "8"
type input "0"
type input "800"
type input "80"
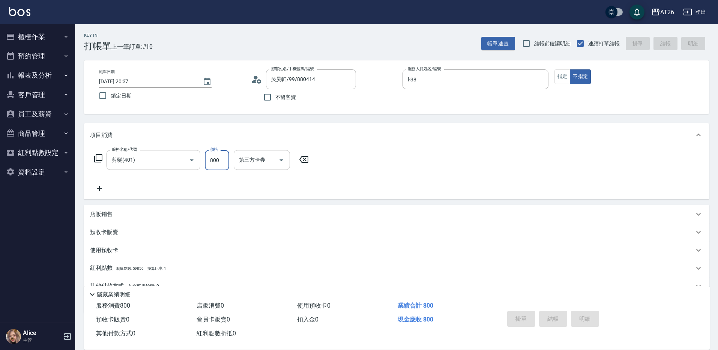
type input "0"
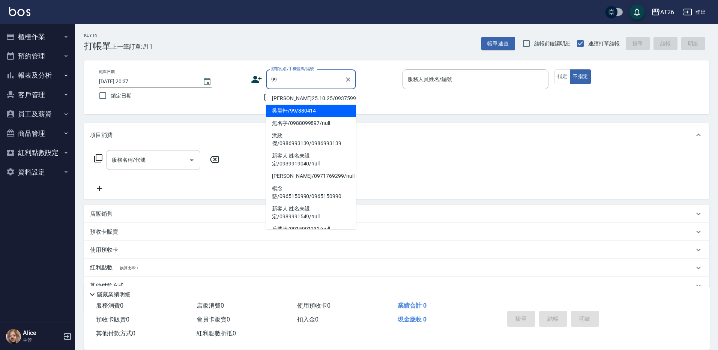
type input "吳昊軒/99/880414"
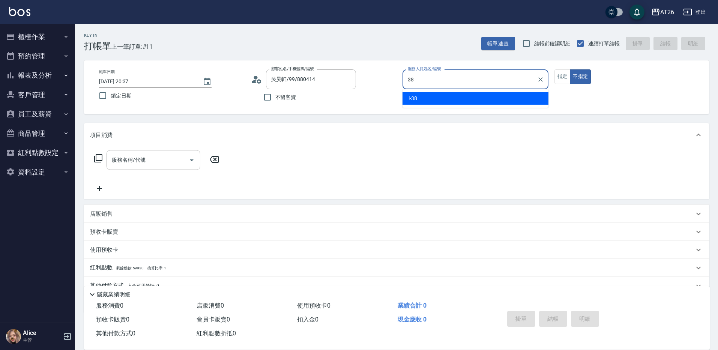
type input "38"
type button "false"
type input "l-38"
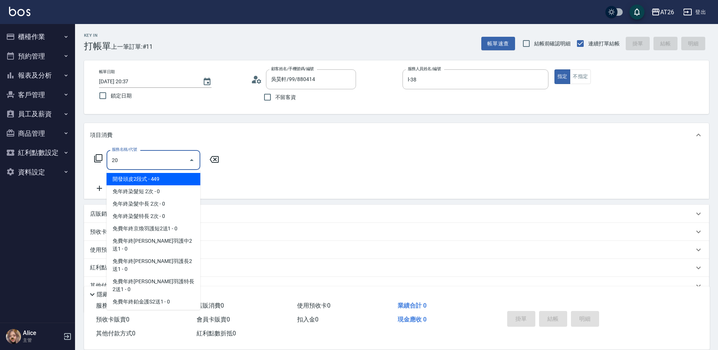
type input "201"
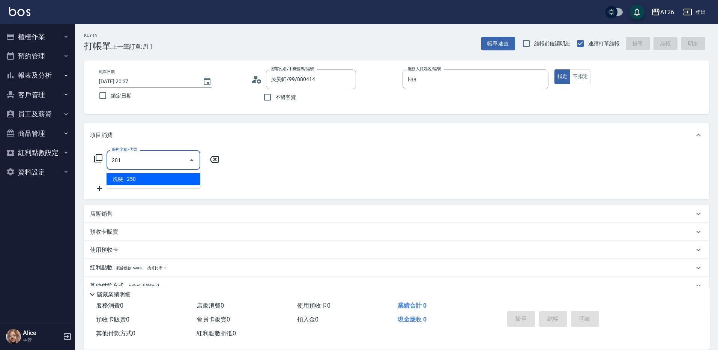
type input "20"
type input "洗髮(201)"
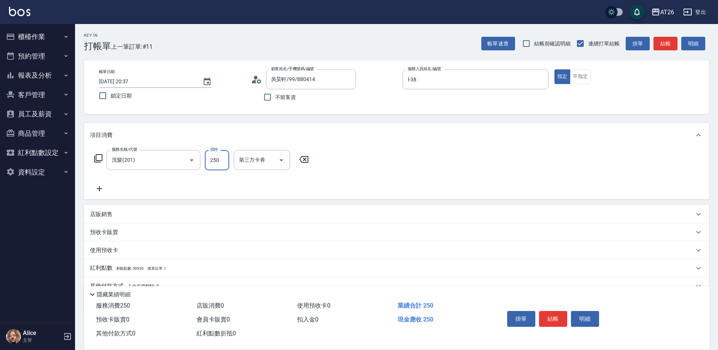
type input "5"
type input "0"
type input "500"
type input "50"
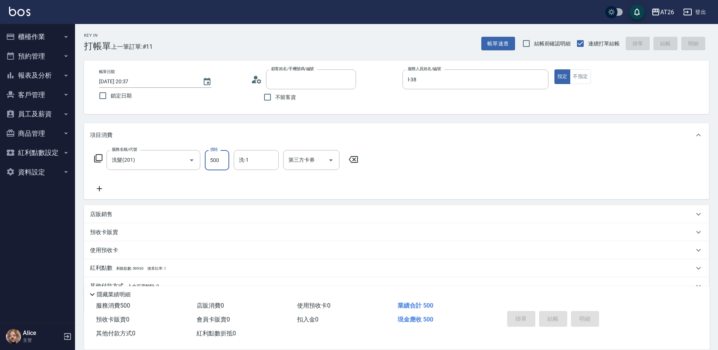
type input "0"
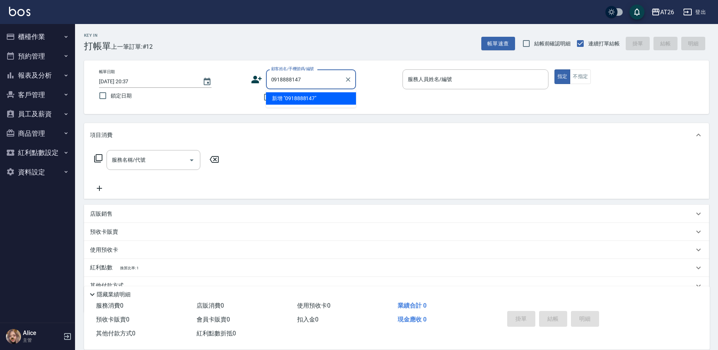
type input "0918888147"
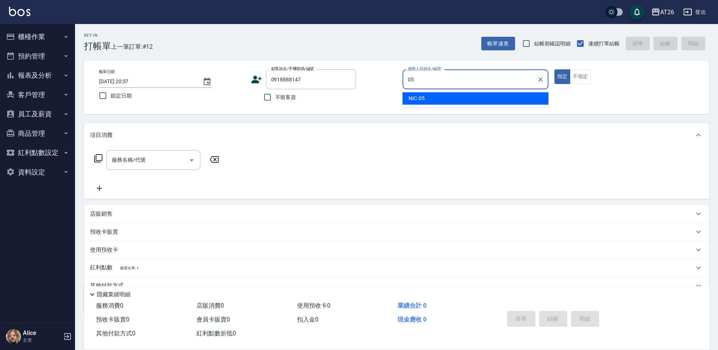
type input "NIC-05"
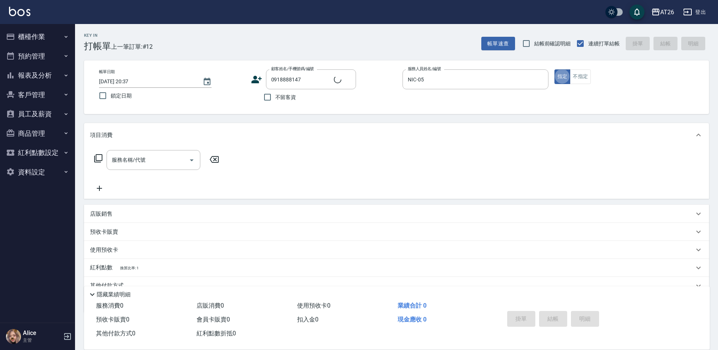
type input "新客人 姓名未設定/0918888147/null"
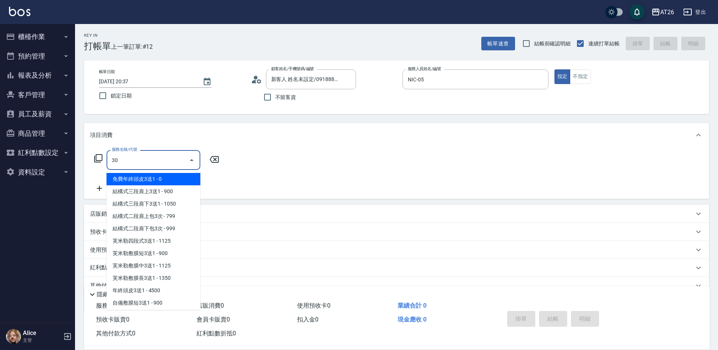
type input "301"
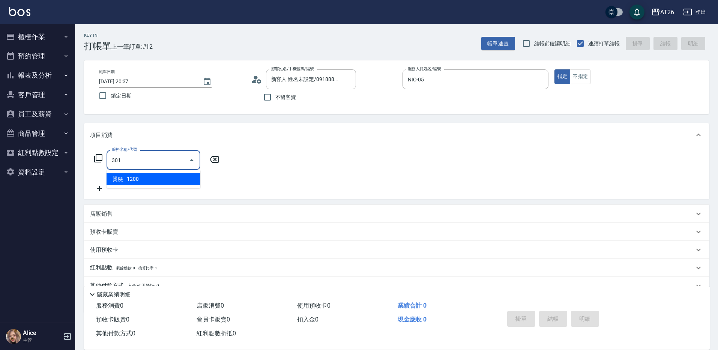
type input "120"
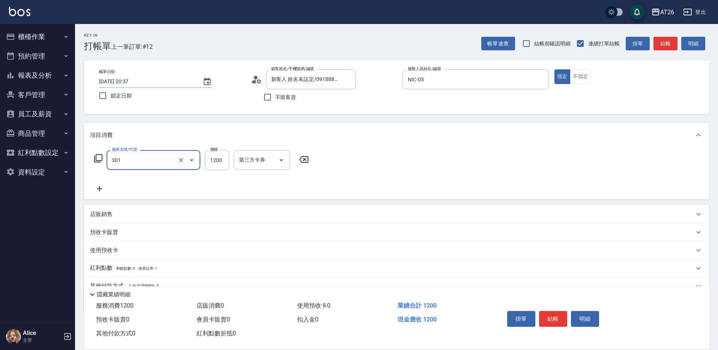
type input "燙髮(301)"
type input "15"
type input "0"
type input "140"
type input "10"
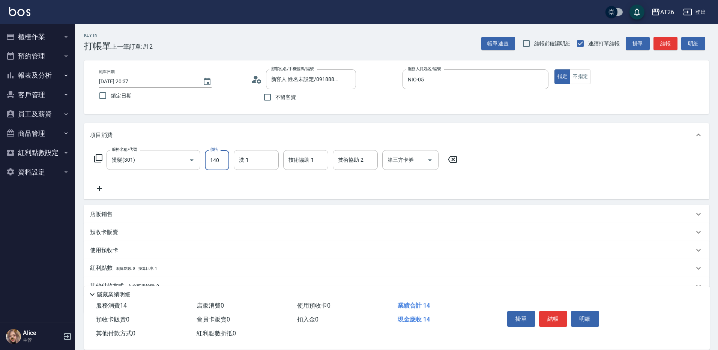
type input "1400"
type input "140"
type input "1400"
type input "祐希-44"
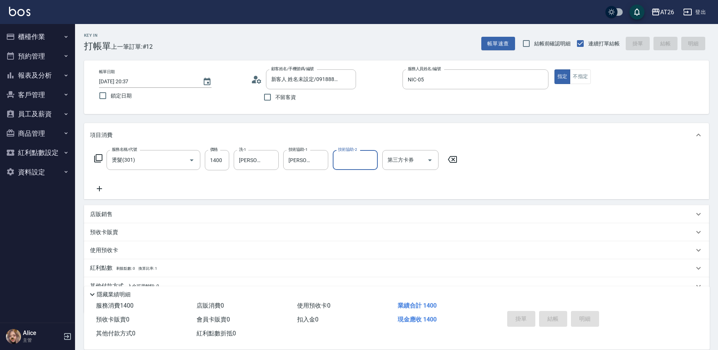
type input "2025/08/25 20:38"
type input "0"
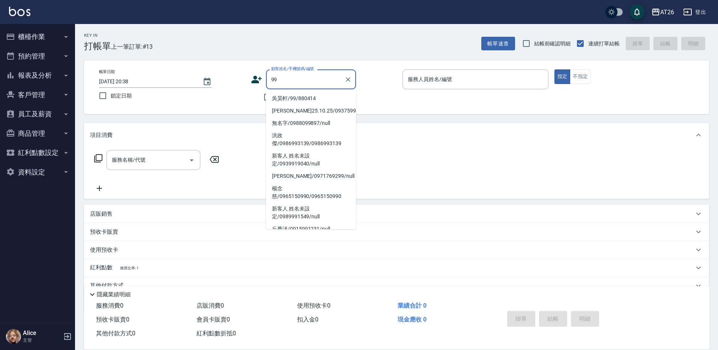
scroll to position [213, 0]
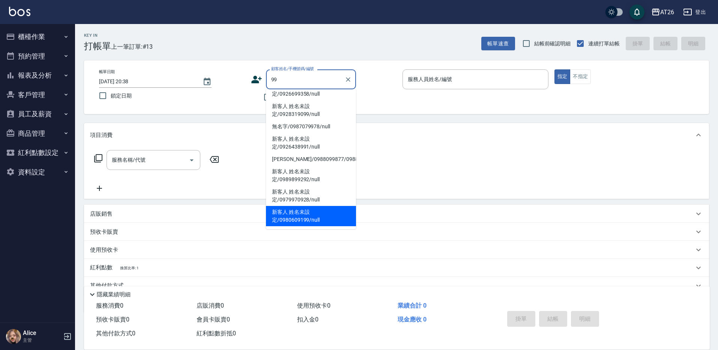
type input "新客人 姓名未設定/0980609199/null"
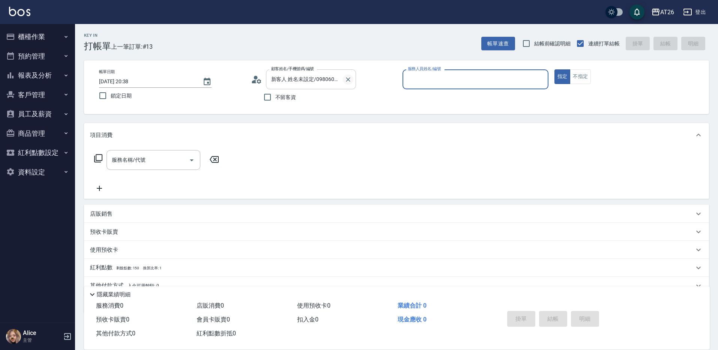
click at [351, 78] on icon "Clear" at bounding box center [348, 80] width 8 height 8
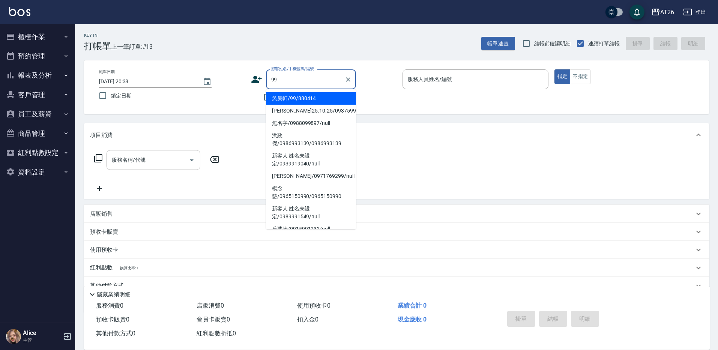
type input "吳昊軒/99/880414"
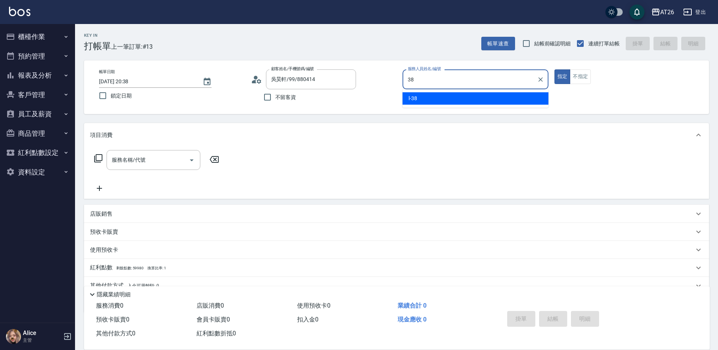
type input "l-38"
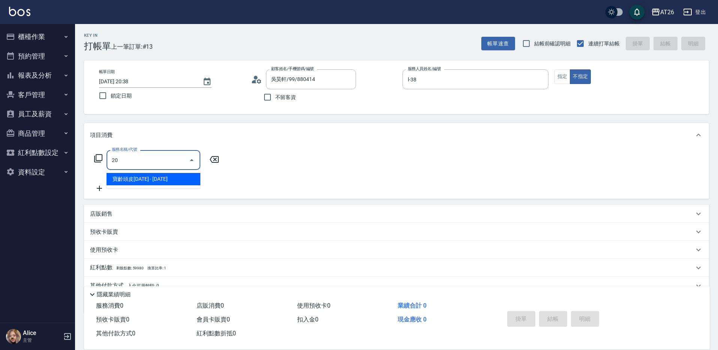
type input "201"
type input "20"
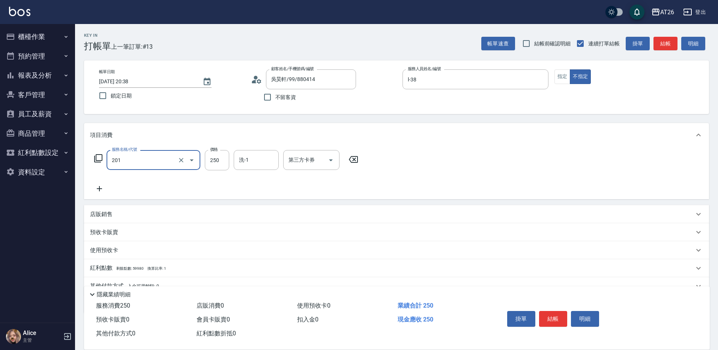
type input "4"
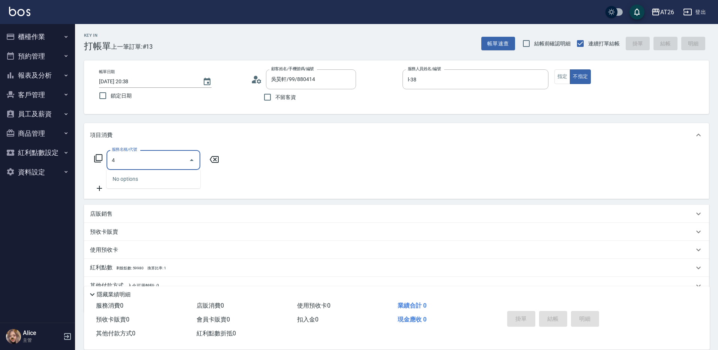
type input "0"
type input "4"
type input "201"
type input "20"
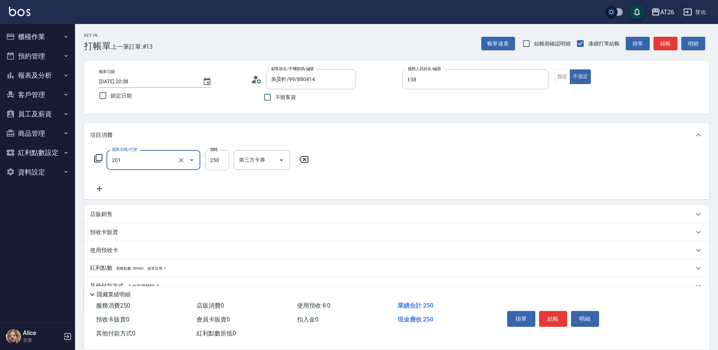
type input "洗髮(201)"
type input "4"
type input "0"
type input "400"
type input "40"
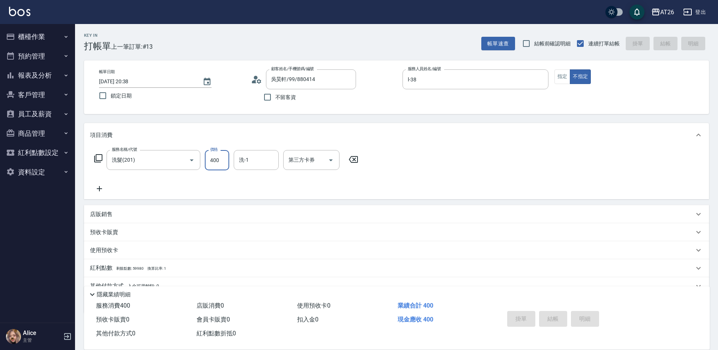
type input "0"
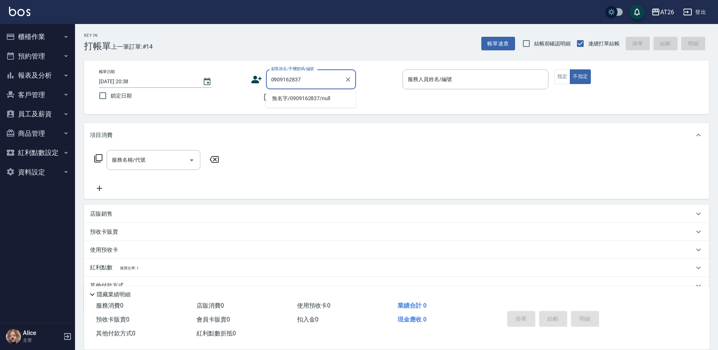
type input "無名字/0909162837/null"
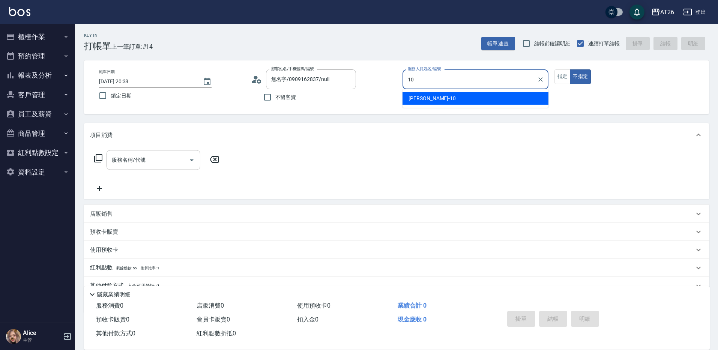
type input "Josh-10"
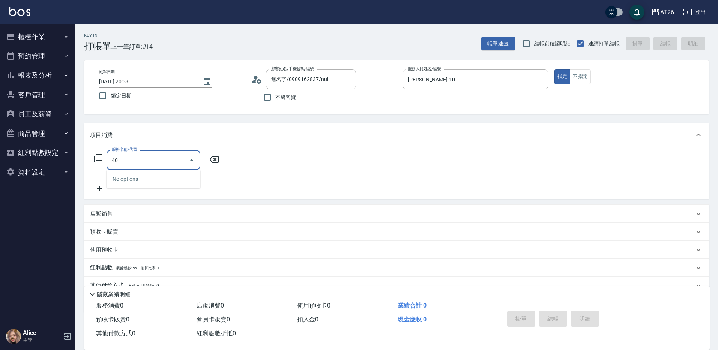
type input "401"
type input "20"
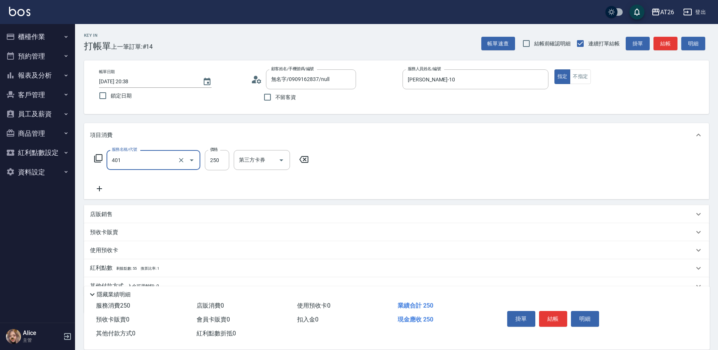
type input "剪髮(401)"
type input "5"
type input "0"
type input "550"
type input "50"
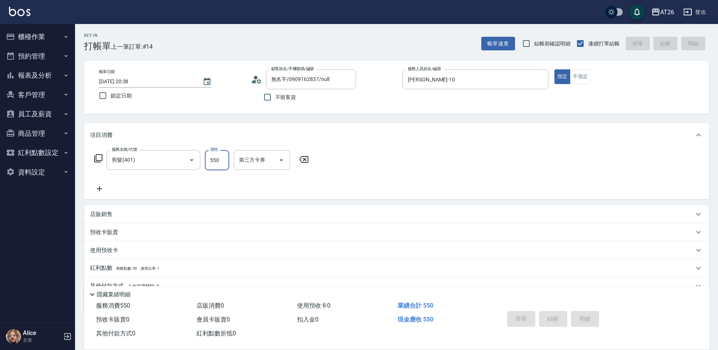
type input "0"
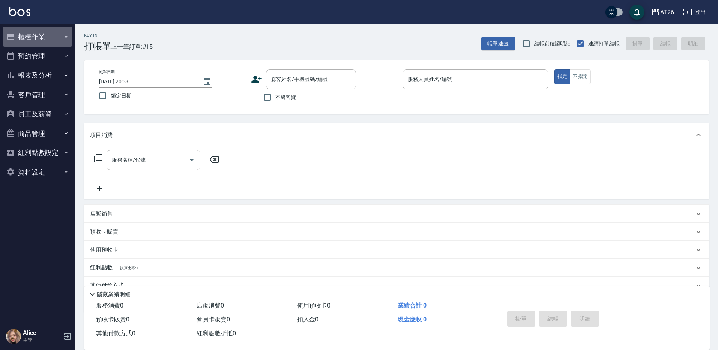
click at [67, 34] on icon "button" at bounding box center [66, 37] width 6 height 6
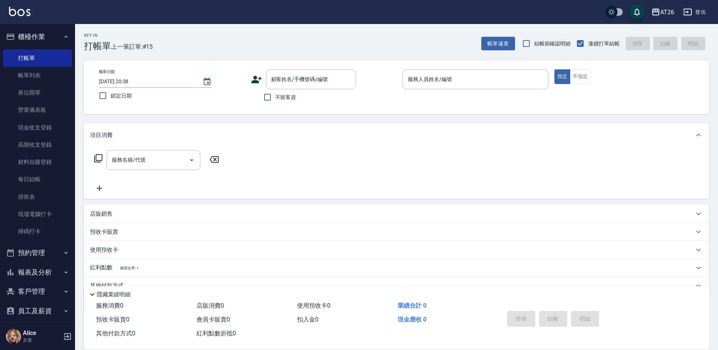
click at [67, 34] on button "櫃檯作業" at bounding box center [37, 37] width 69 height 20
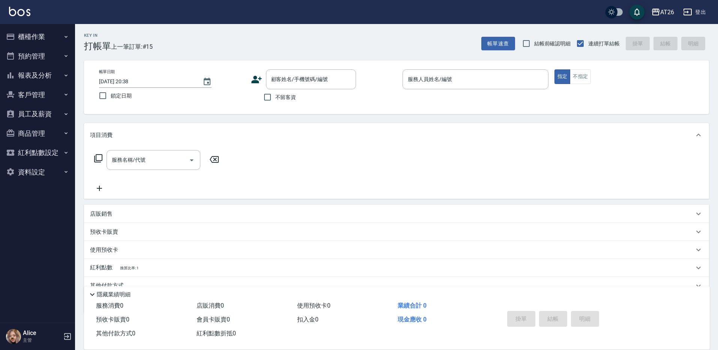
click at [44, 94] on button "客戶管理" at bounding box center [37, 95] width 69 height 20
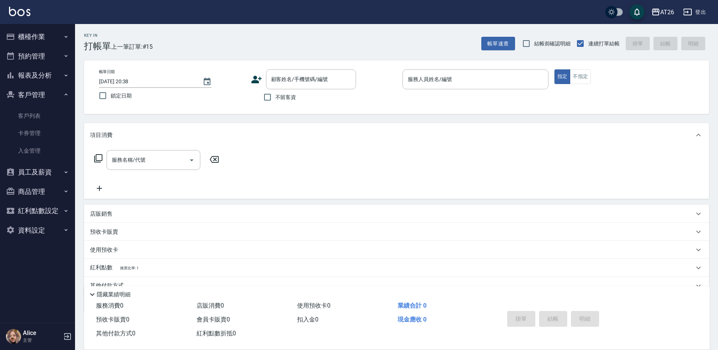
click at [50, 69] on button "報表及分析" at bounding box center [37, 76] width 69 height 20
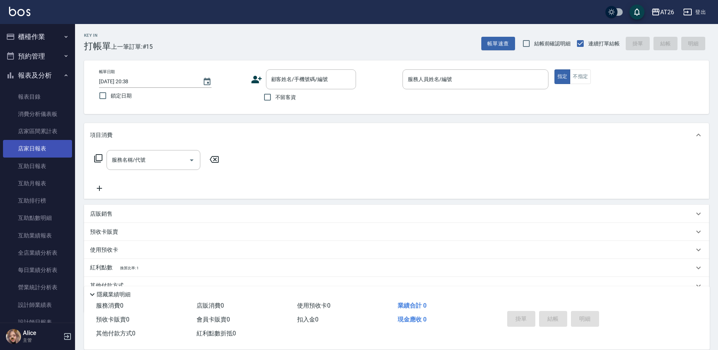
click at [44, 149] on link "店家日報表" at bounding box center [37, 148] width 69 height 17
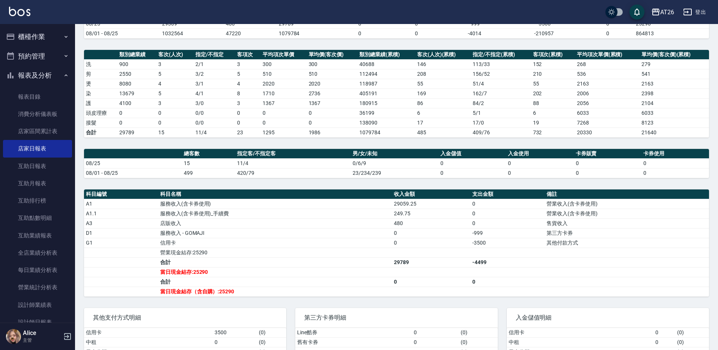
scroll to position [94, 0]
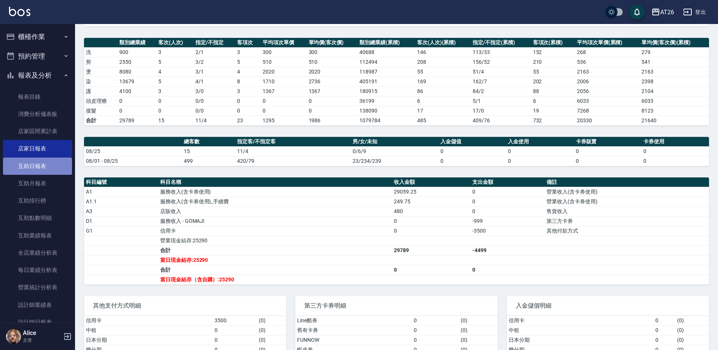
click at [60, 164] on link "互助日報表" at bounding box center [37, 166] width 69 height 17
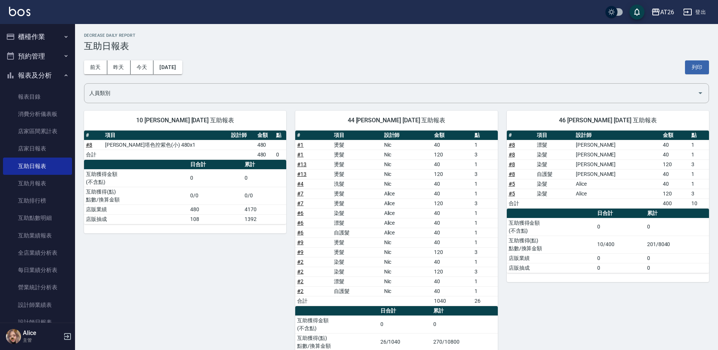
click at [47, 32] on button "櫃檯作業" at bounding box center [37, 37] width 69 height 20
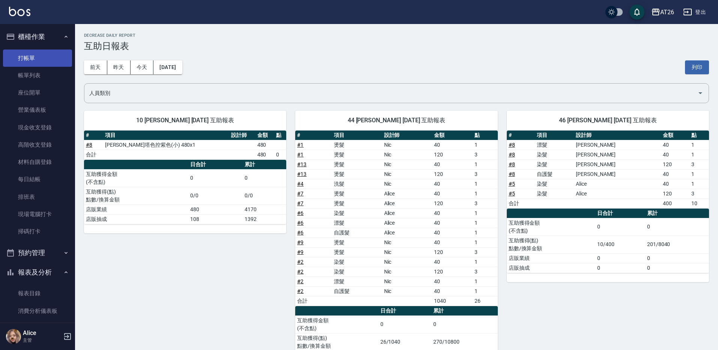
click at [26, 59] on link "打帳單" at bounding box center [37, 58] width 69 height 17
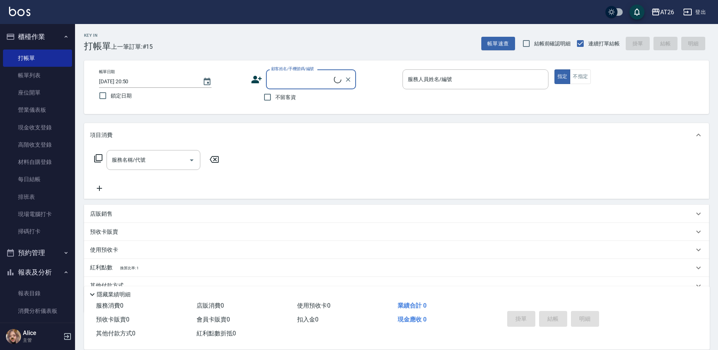
click at [293, 79] on input "顧客姓名/手機號碼/編號" at bounding box center [301, 79] width 65 height 13
type input "0981607625"
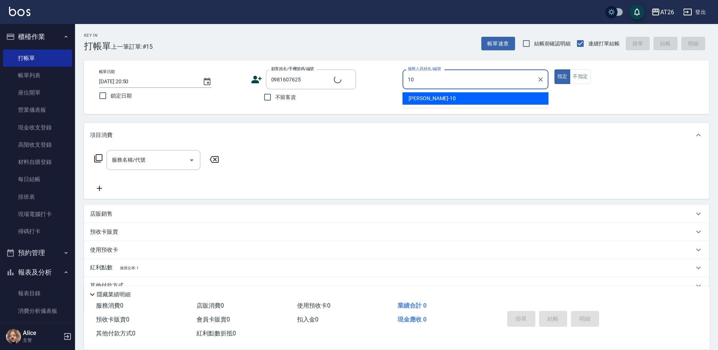
type input "Josh-10"
type button "true"
type input "新客人 姓名未設定/0981607625/null"
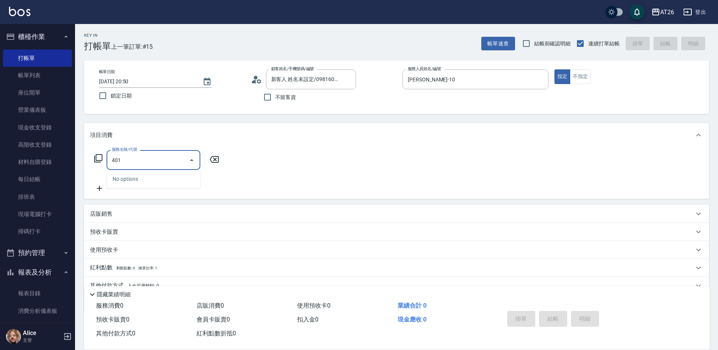
type input "剪髮(401)"
type input "20"
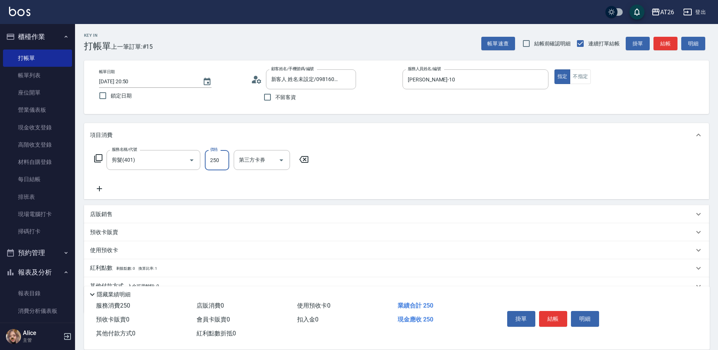
type input "5"
type input "0"
type input "500"
type input "50"
type input "500"
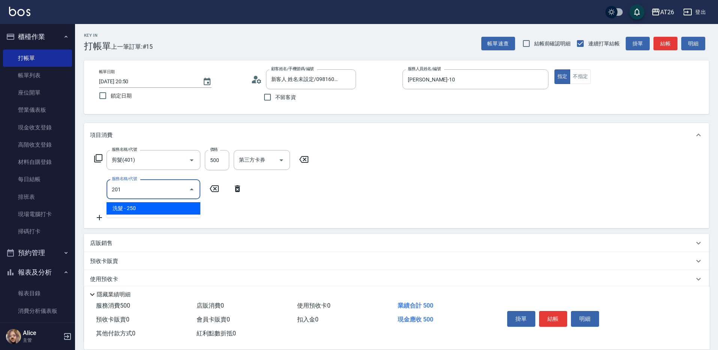
type input "201"
type input "70"
type input "洗髮(201)"
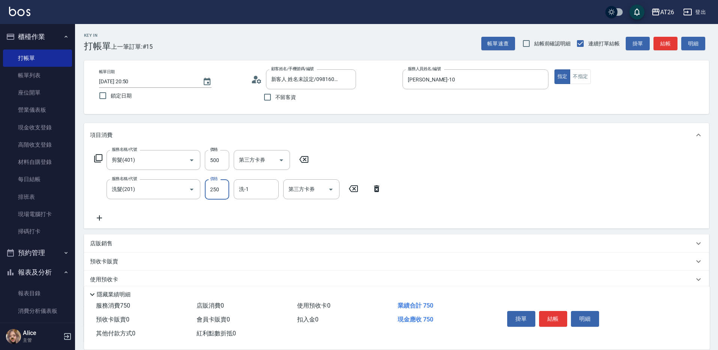
type input "0"
type input "50"
type input "0"
type input "tony-46"
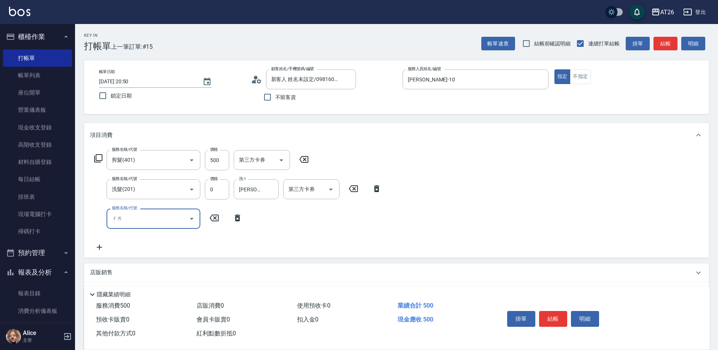
type input "拆"
type input "719"
type input "350"
type input "局部調整(719)"
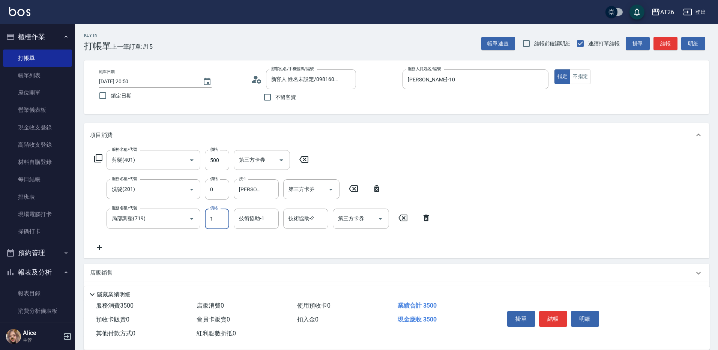
type input "15"
type input "50"
type input "150"
type input "60"
type input "1500"
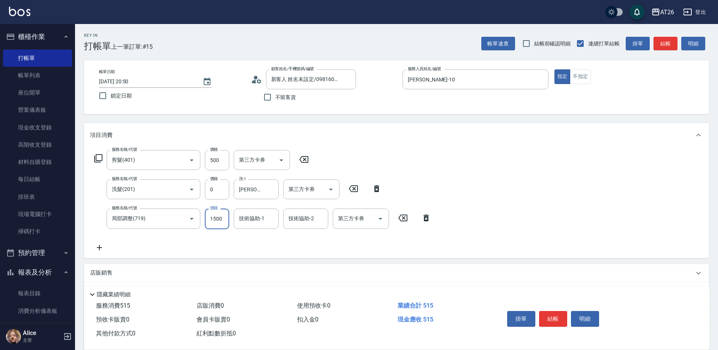
type input "200"
type input "1500"
type input "1"
click at [233, 248] on icon at bounding box center [237, 247] width 19 height 9
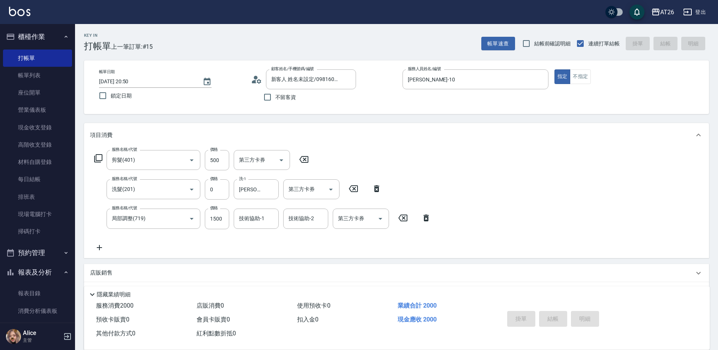
type input "2025/08/25 20:52"
type input "0"
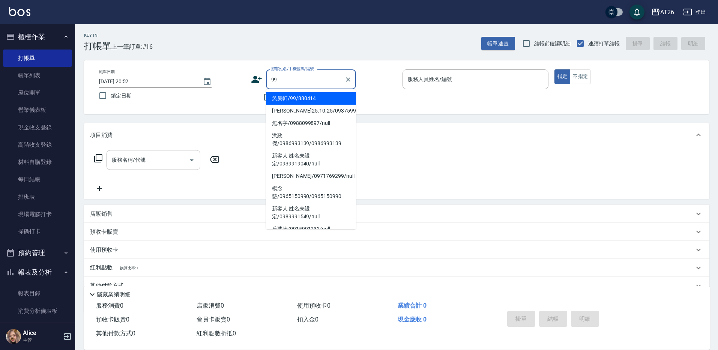
type input "吳昊軒/99/880414"
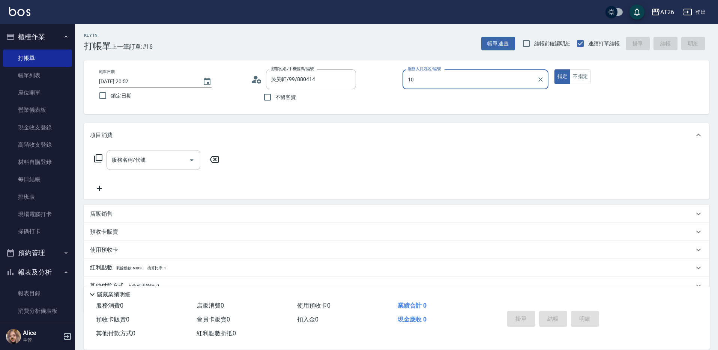
type input "Josh-10"
type input "301"
type input "120"
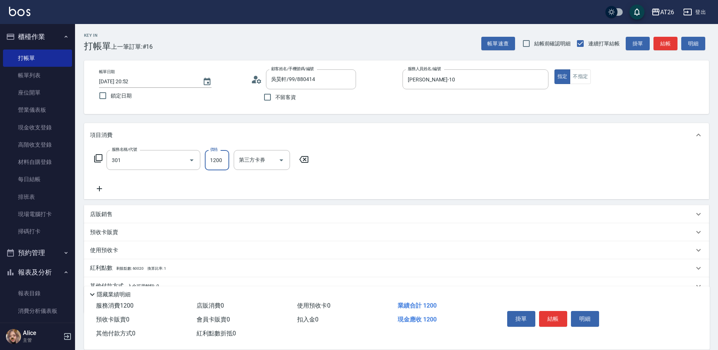
type input "燙髮(301)"
type input "2"
type input "0"
type input "200"
type input "20"
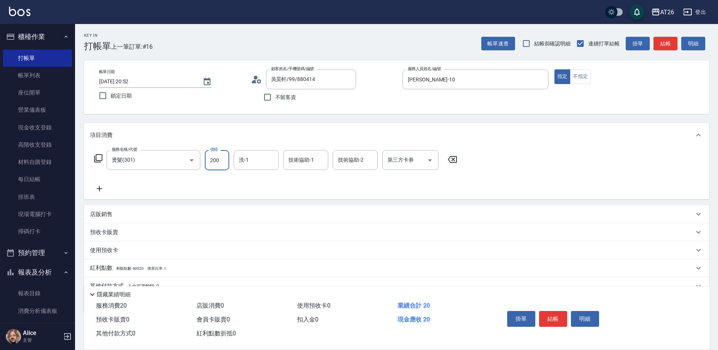
type input "2000"
type input "200"
type input "2000"
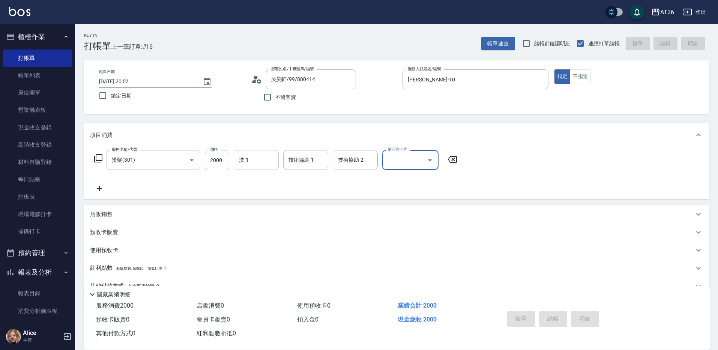
type input "2025/08/25 20:58"
type input "0"
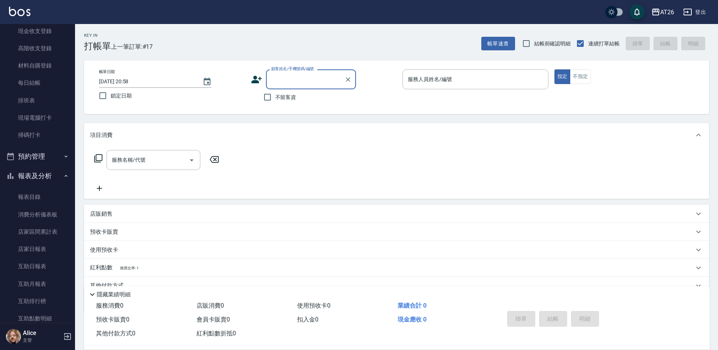
scroll to position [234, 0]
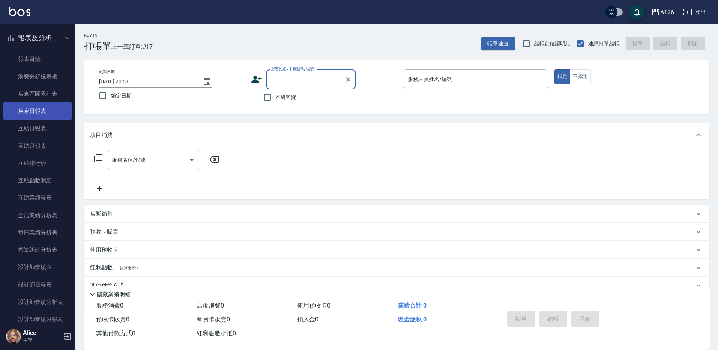
click at [38, 114] on link "店家日報表" at bounding box center [37, 110] width 69 height 17
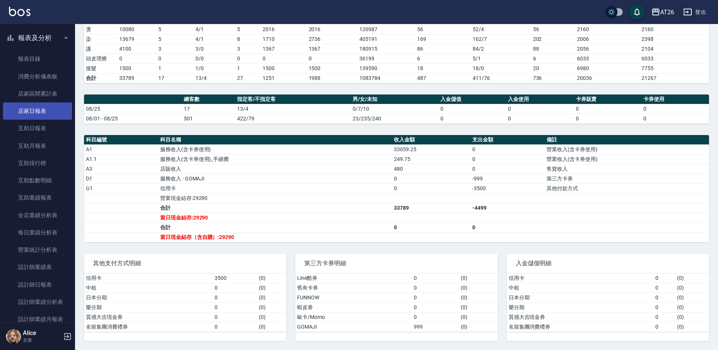
scroll to position [281, 0]
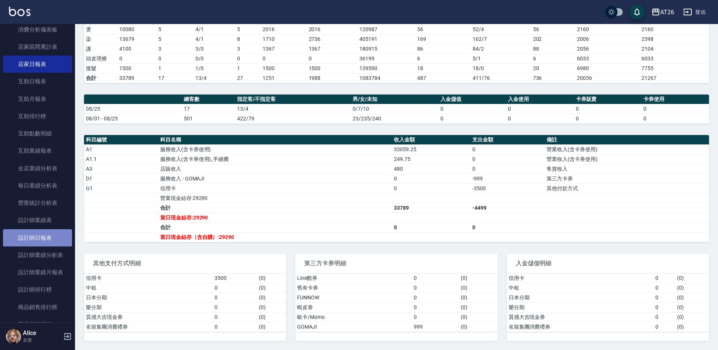
click at [42, 242] on link "設計師日報表" at bounding box center [37, 237] width 69 height 17
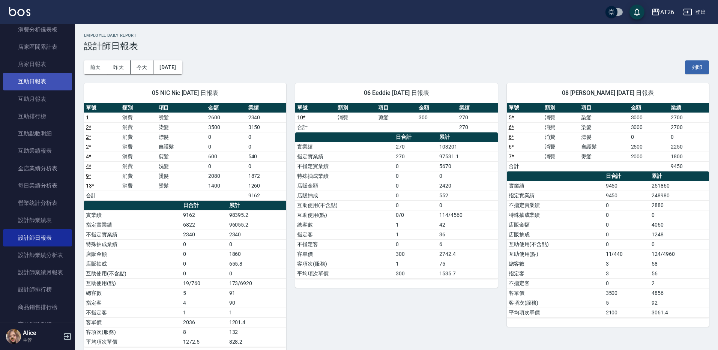
click at [36, 86] on link "互助日報表" at bounding box center [37, 81] width 69 height 17
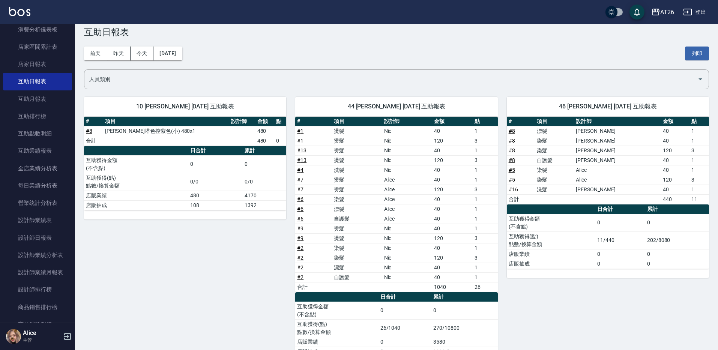
scroll to position [39, 0]
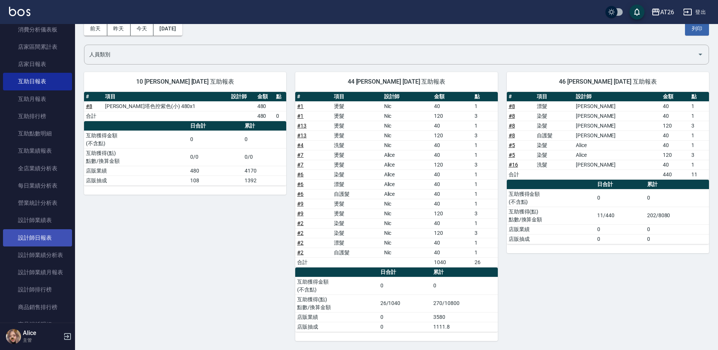
click at [41, 236] on link "設計師日報表" at bounding box center [37, 237] width 69 height 17
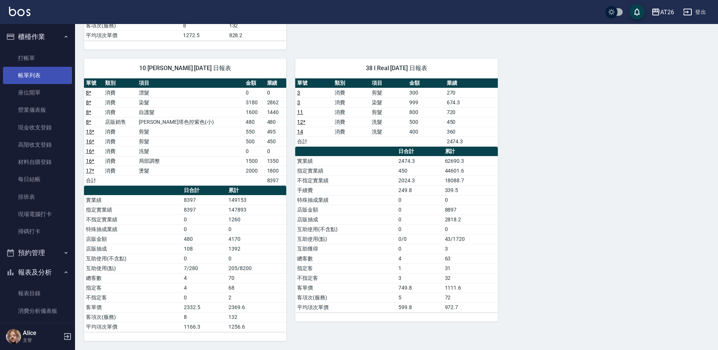
click at [27, 74] on link "帳單列表" at bounding box center [37, 75] width 69 height 17
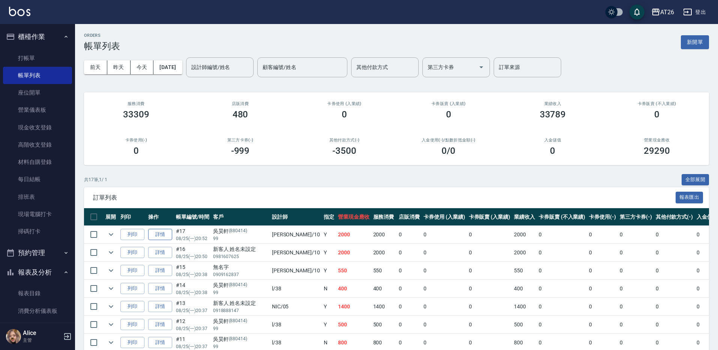
click at [170, 234] on link "詳情" at bounding box center [160, 235] width 24 height 12
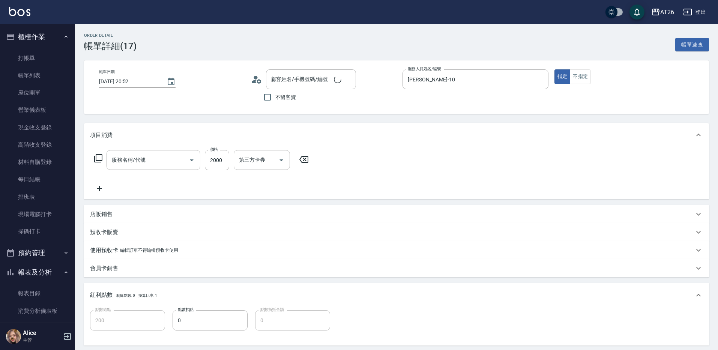
type input "2025/08/25 20:52"
type input "Josh-10"
type input "200"
type input "吳昊軒/99/880414"
type input "燙髮(301)"
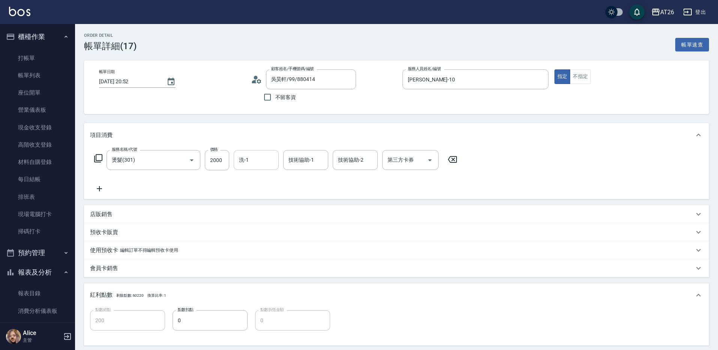
click at [259, 158] on input "洗-1" at bounding box center [256, 159] width 38 height 13
type input "tony-46"
click at [265, 163] on div "tony-46 洗-1" at bounding box center [256, 160] width 45 height 20
type input "4"
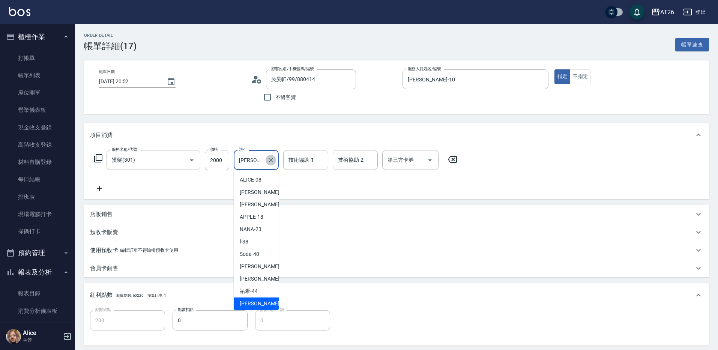
click at [269, 161] on icon "Clear" at bounding box center [271, 160] width 8 height 8
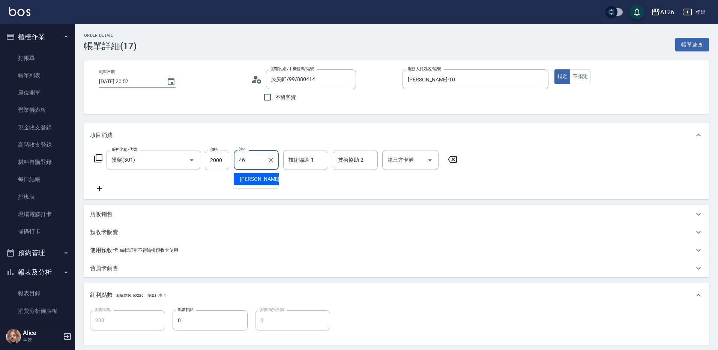
type input "tony-46"
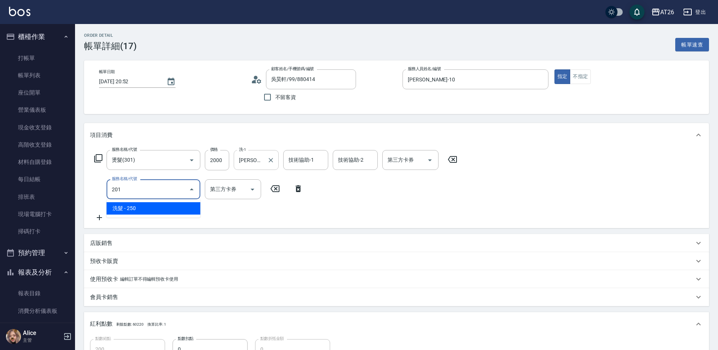
type input "201"
type input "220"
type input "洗髮(201)"
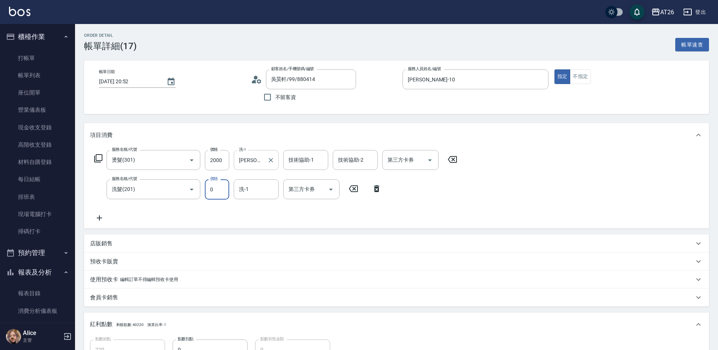
type input "0"
type input "200"
type input "祐希-44"
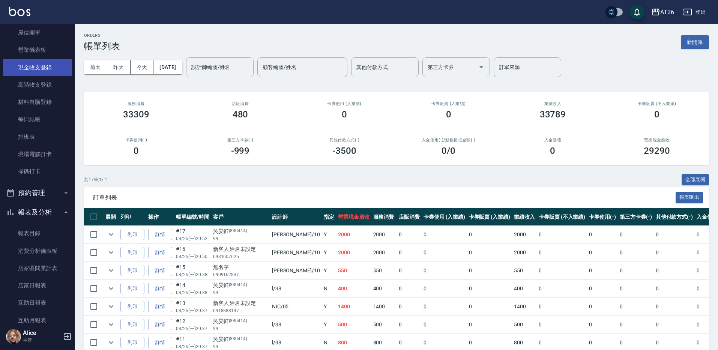
scroll to position [141, 0]
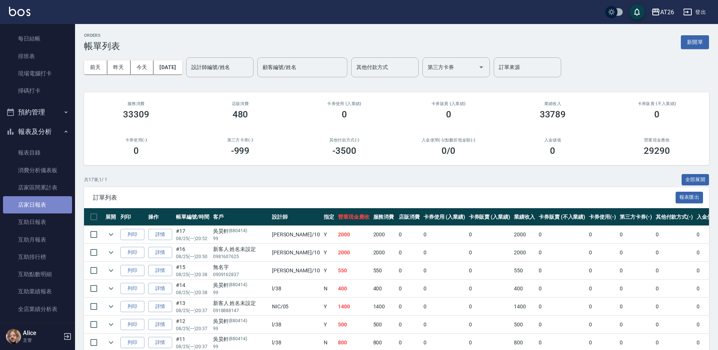
click at [41, 207] on link "店家日報表" at bounding box center [37, 204] width 69 height 17
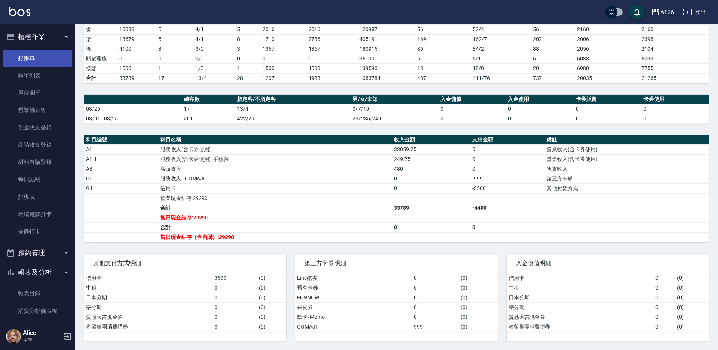
click at [50, 56] on link "打帳單" at bounding box center [37, 58] width 69 height 17
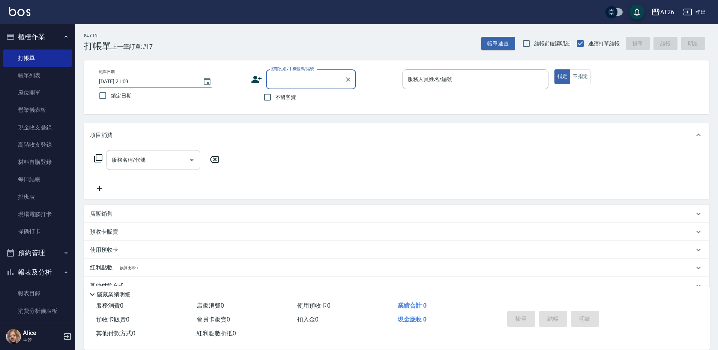
click at [276, 83] on input "顧客姓名/手機號碼/編號" at bounding box center [305, 79] width 72 height 13
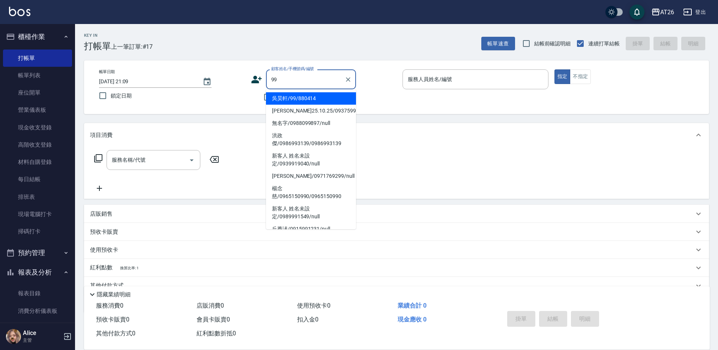
type input "吳昊軒/99/880414"
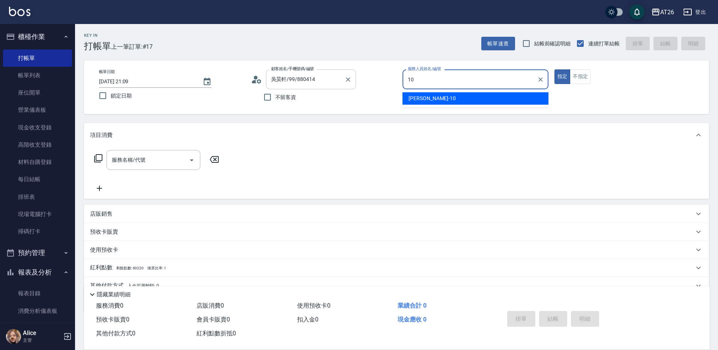
type input "10"
type button "true"
type input "Josh-10"
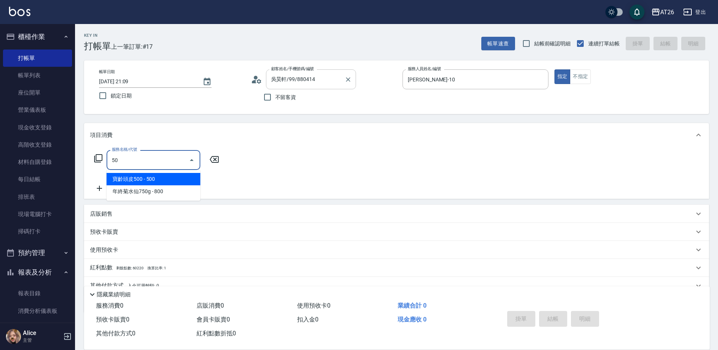
type input "501"
type input "120"
type input "染髮(501)"
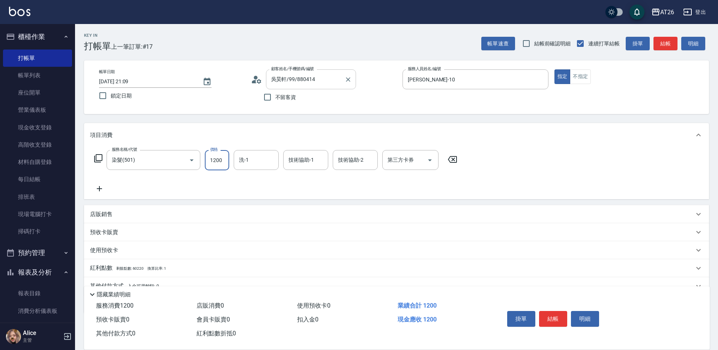
type input "5"
type input "0"
type input "518"
type input "50"
type input "5180"
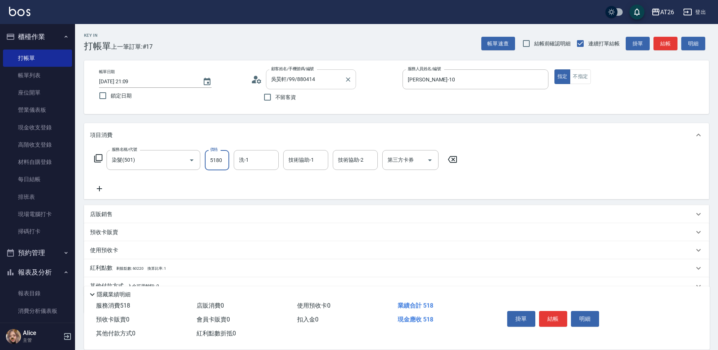
type input "510"
type input "5180"
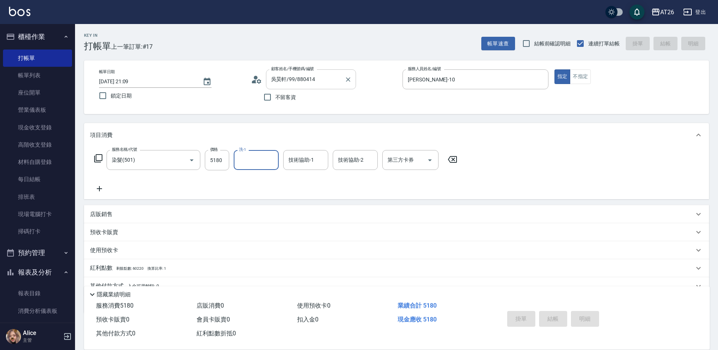
type input "0"
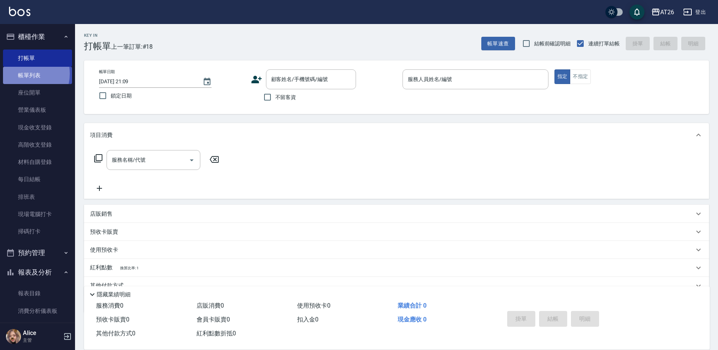
click at [25, 74] on link "帳單列表" at bounding box center [37, 75] width 69 height 17
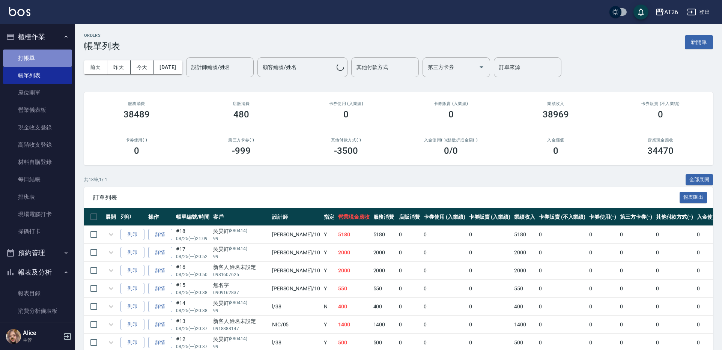
click at [40, 56] on link "打帳單" at bounding box center [37, 58] width 69 height 17
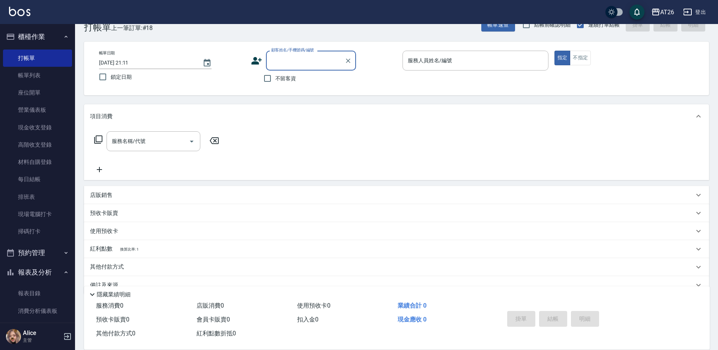
scroll to position [35, 0]
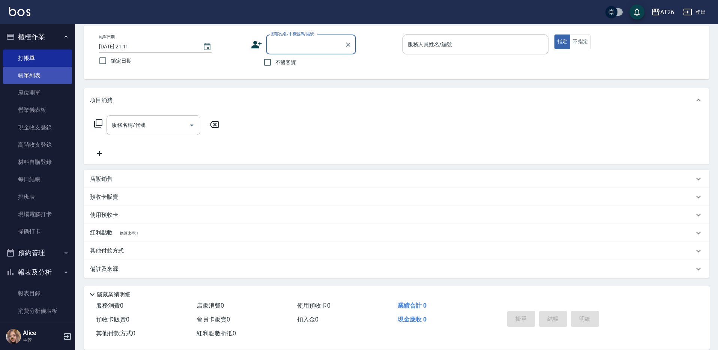
click at [11, 81] on link "帳單列表" at bounding box center [37, 75] width 69 height 17
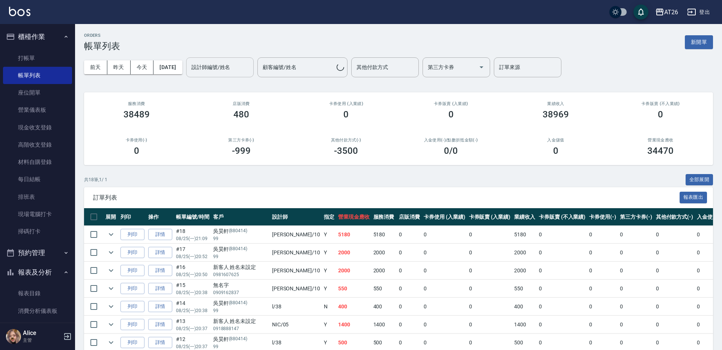
click at [227, 75] on div "設計師編號/姓名" at bounding box center [220, 67] width 68 height 20
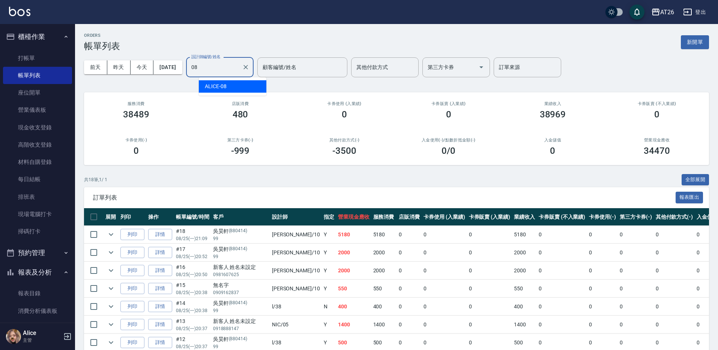
type input "ALICE-08"
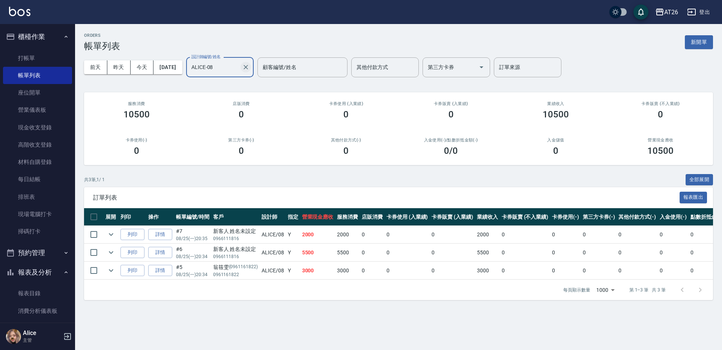
click at [249, 67] on icon "Clear" at bounding box center [246, 67] width 8 height 8
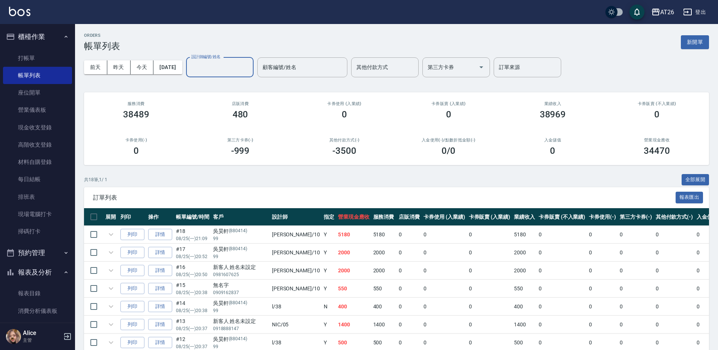
click at [220, 65] on input "設計師編號/姓名" at bounding box center [219, 67] width 61 height 13
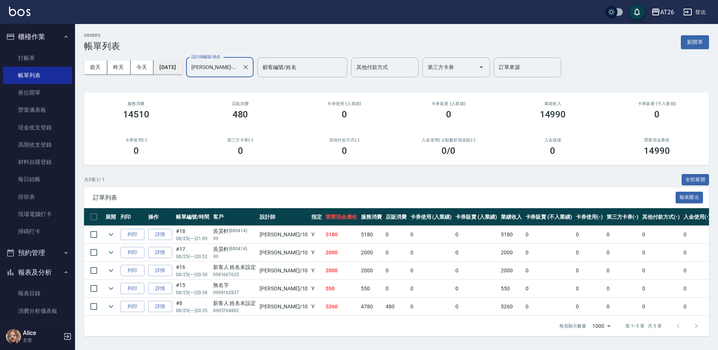
drag, startPoint x: 233, startPoint y: 64, endPoint x: 171, endPoint y: 65, distance: 61.9
click at [171, 65] on div "前天 昨天 今天 2025/08/25 設計師編號/姓名 Josh-10 設計師編號/姓名 顧客編號/姓名 顧客編號/姓名 其他付款方式 其他付款方式 第三方…" at bounding box center [396, 67] width 625 height 32
type input "ALICE-08"
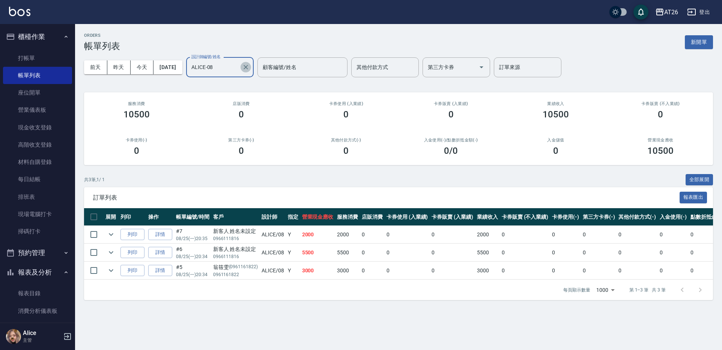
click at [249, 67] on icon "Clear" at bounding box center [246, 67] width 8 height 8
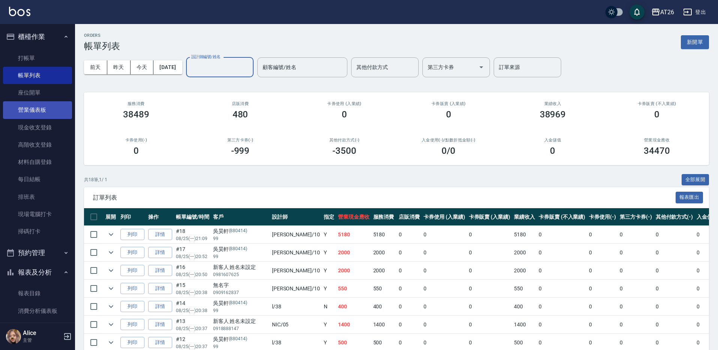
type input "0"
type input "Josh-10"
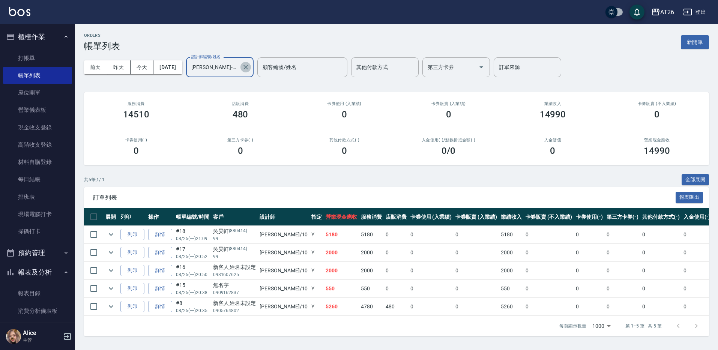
click at [251, 71] on button "Clear" at bounding box center [245, 67] width 11 height 11
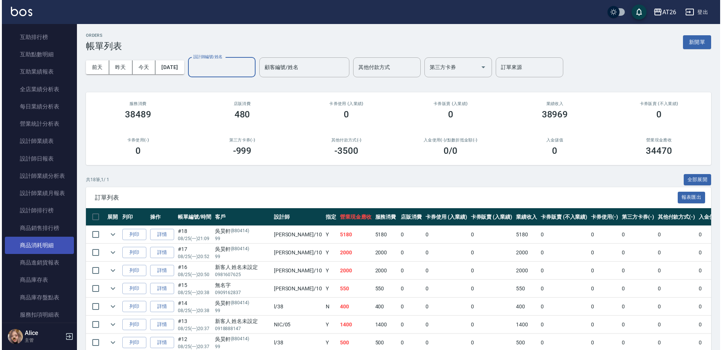
scroll to position [375, 0]
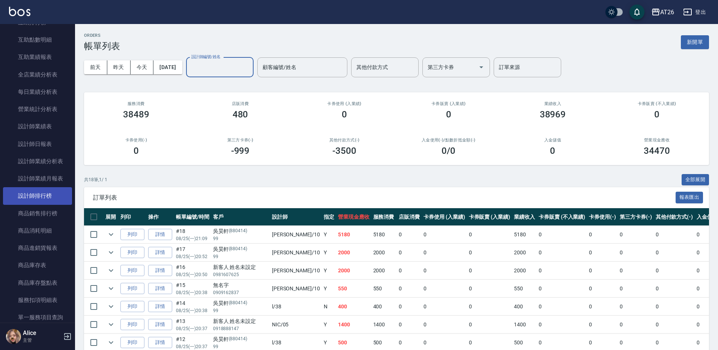
click at [64, 190] on link "設計師排行榜" at bounding box center [37, 195] width 69 height 17
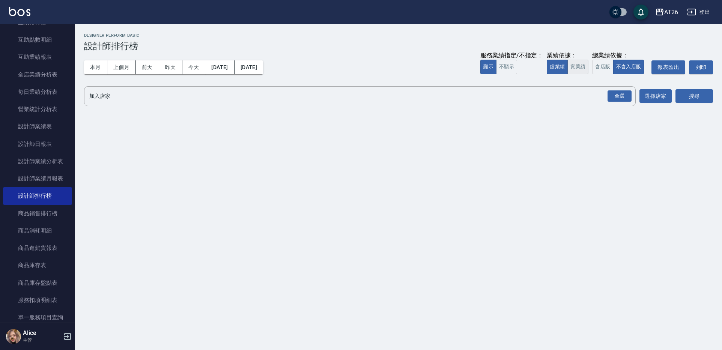
click at [584, 68] on button "實業績" at bounding box center [577, 67] width 21 height 15
click at [622, 97] on div "全選" at bounding box center [619, 96] width 24 height 12
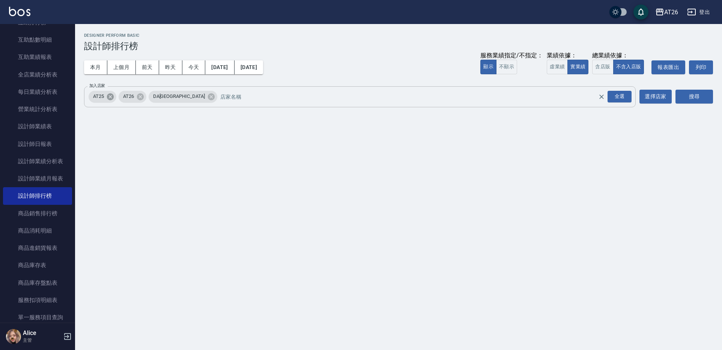
click at [113, 94] on icon at bounding box center [110, 96] width 7 height 7
click at [177, 99] on icon at bounding box center [181, 97] width 8 height 8
click at [683, 100] on button "搜尋" at bounding box center [694, 97] width 38 height 14
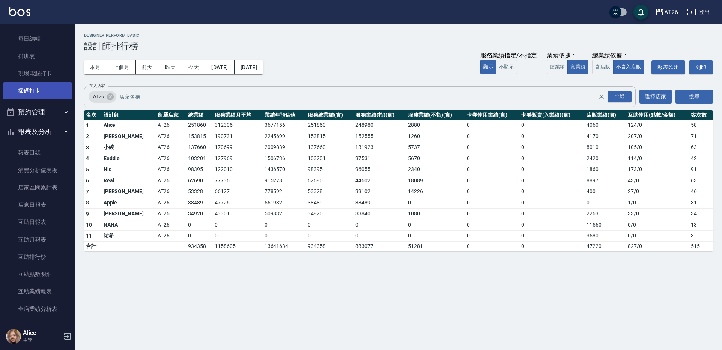
scroll to position [94, 0]
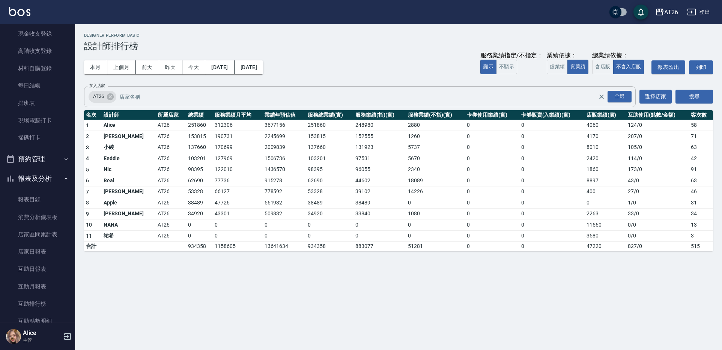
click at [31, 177] on button "報表及分析" at bounding box center [37, 179] width 69 height 20
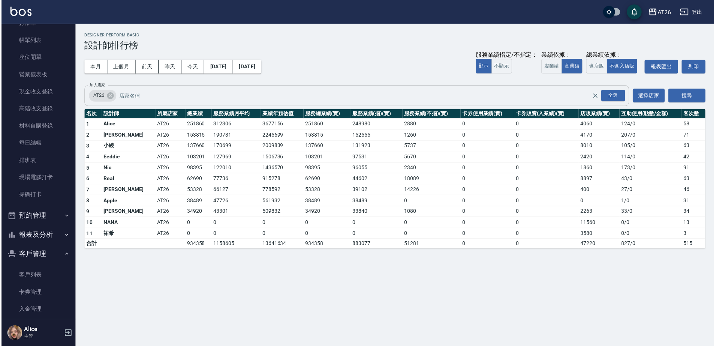
scroll to position [0, 0]
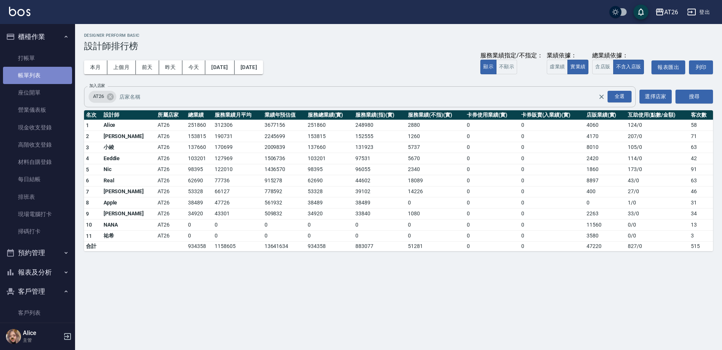
click at [37, 77] on link "帳單列表" at bounding box center [37, 75] width 69 height 17
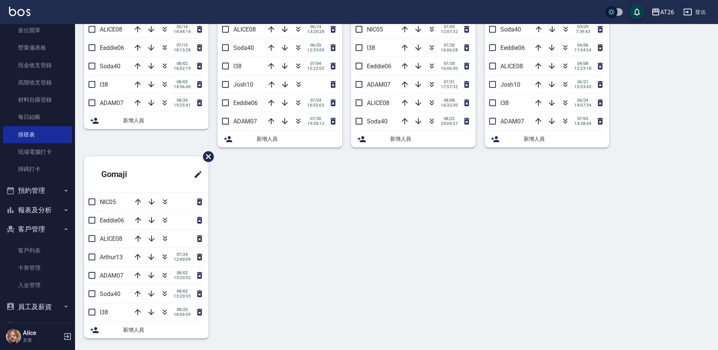
scroll to position [123, 0]
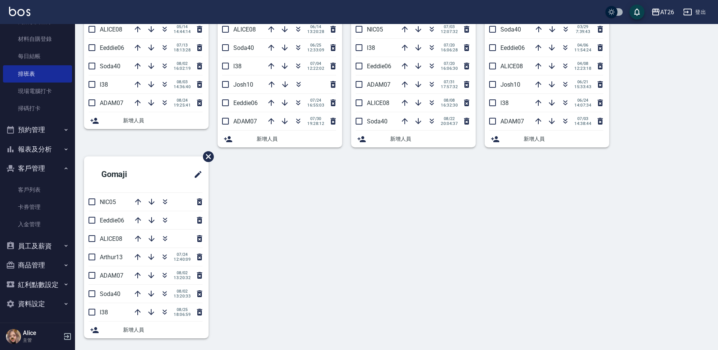
click at [40, 152] on button "報表及分析" at bounding box center [37, 150] width 69 height 20
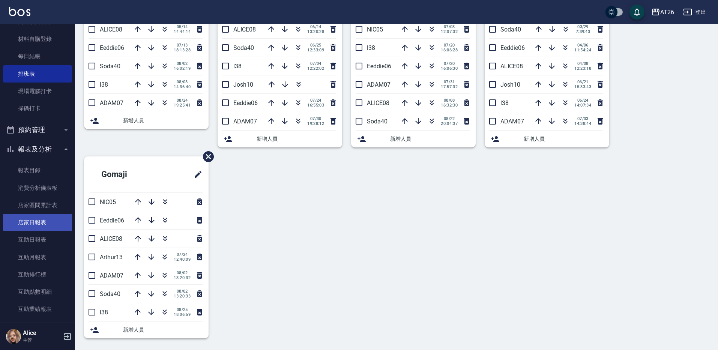
click at [43, 220] on link "店家日報表" at bounding box center [37, 222] width 69 height 17
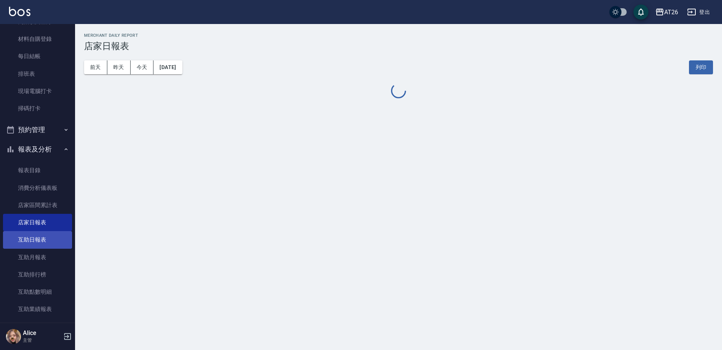
click at [34, 237] on link "互助日報表" at bounding box center [37, 239] width 69 height 17
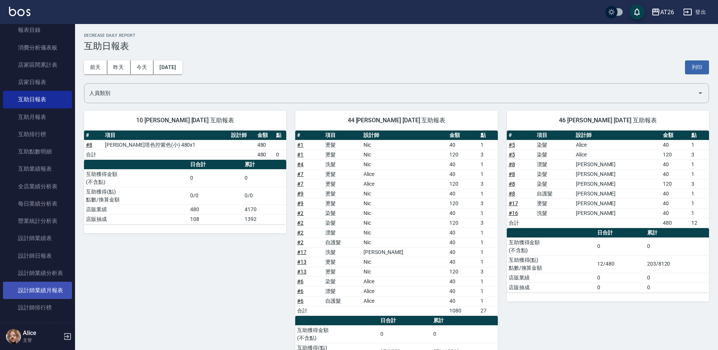
scroll to position [311, 0]
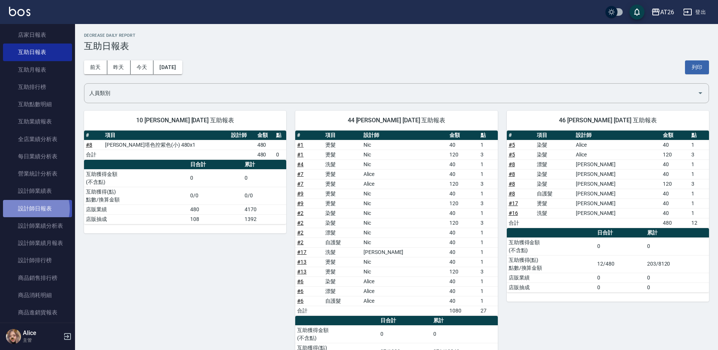
click at [35, 209] on link "設計師日報表" at bounding box center [37, 208] width 69 height 17
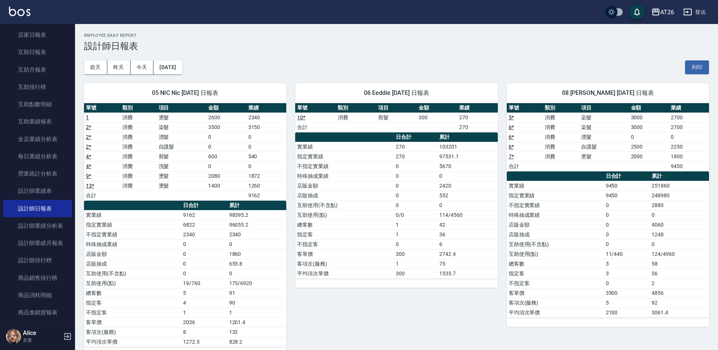
click at [320, 64] on div "[DATE] [DATE] [DATE] [DATE] 列印" at bounding box center [396, 67] width 625 height 32
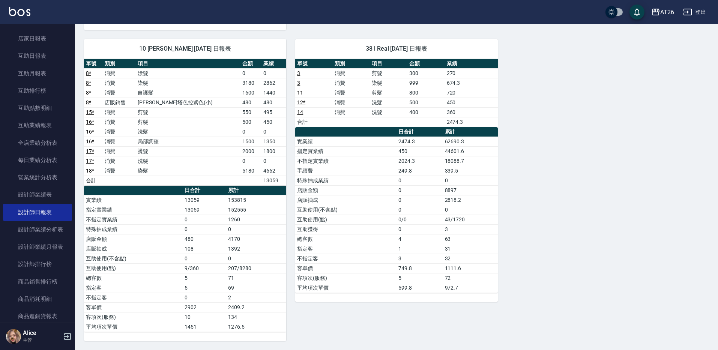
scroll to position [274, 0]
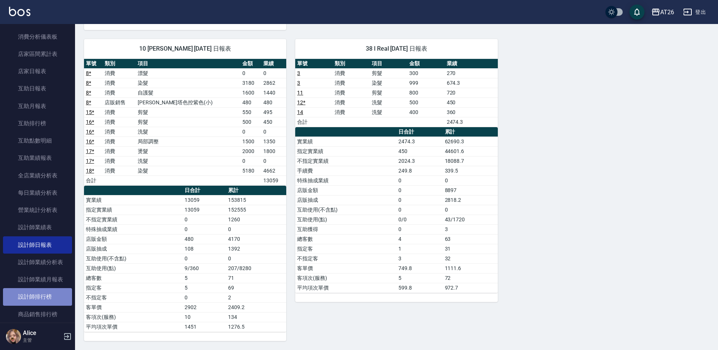
click at [37, 297] on link "設計師排行榜" at bounding box center [37, 296] width 69 height 17
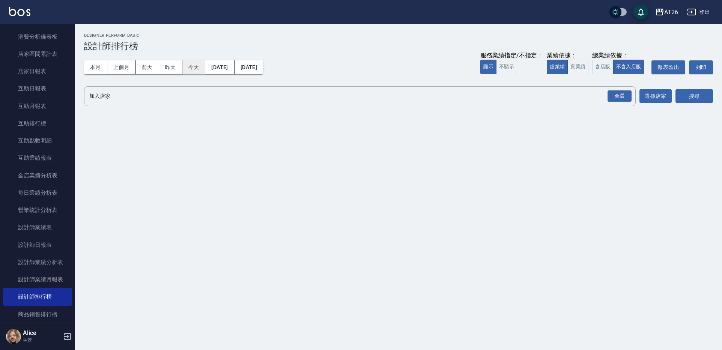
click at [195, 71] on button "今天" at bounding box center [193, 67] width 23 height 14
click at [612, 97] on div "全選" at bounding box center [619, 96] width 24 height 12
click at [576, 62] on button "實業績" at bounding box center [577, 67] width 21 height 15
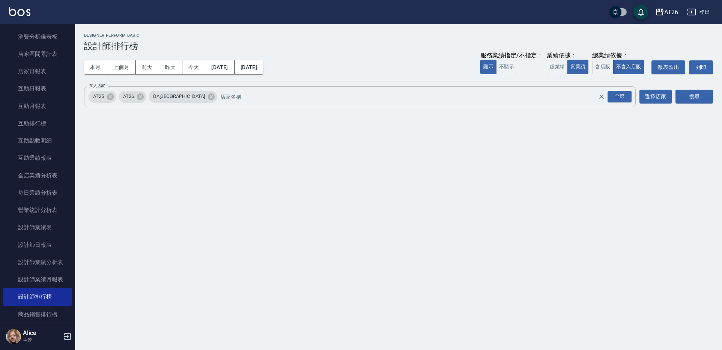
click at [169, 97] on span "DA[GEOGRAPHIC_DATA]" at bounding box center [179, 97] width 61 height 8
click at [208, 96] on icon at bounding box center [211, 96] width 7 height 7
click at [111, 96] on icon at bounding box center [110, 97] width 8 height 8
click at [679, 99] on button "搜尋" at bounding box center [694, 97] width 38 height 14
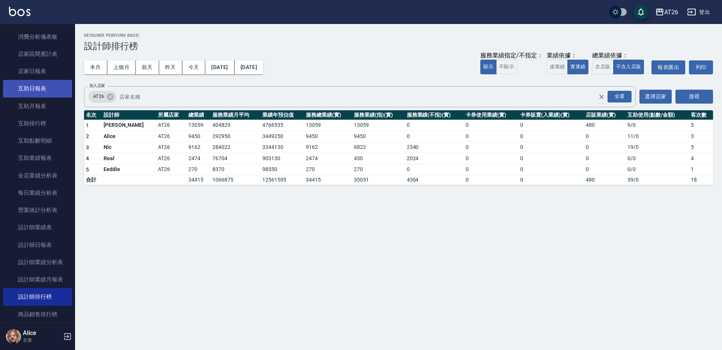
click at [41, 87] on link "互助日報表" at bounding box center [37, 88] width 69 height 17
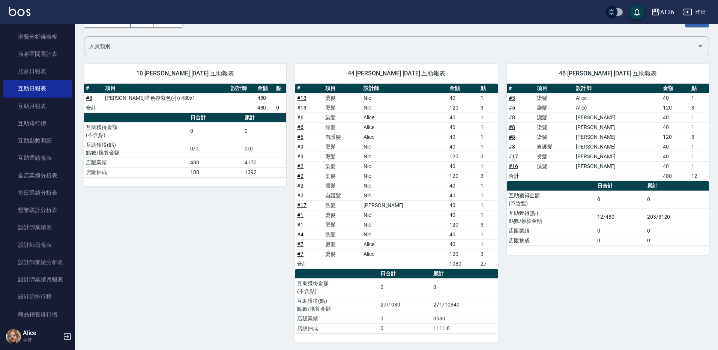
scroll to position [48, 0]
